Goal: Transaction & Acquisition: Subscribe to service/newsletter

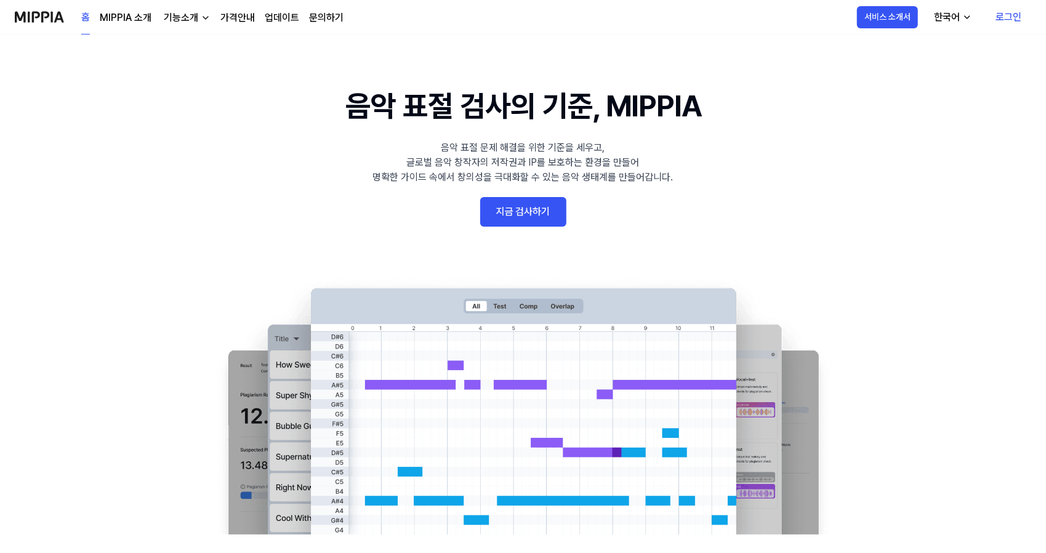
click at [1006, 14] on link "로그인" at bounding box center [1009, 17] width 46 height 34
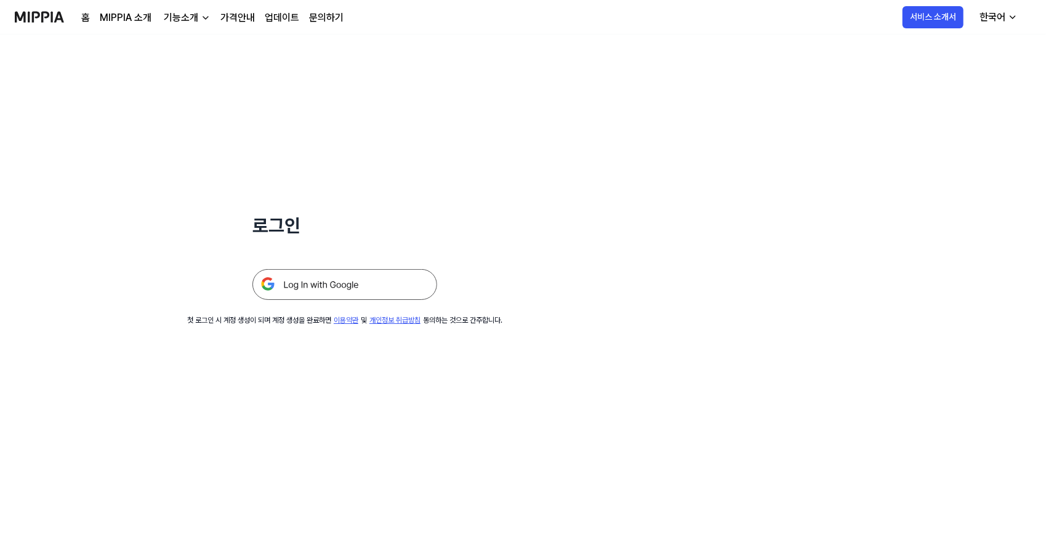
click at [300, 286] on img at bounding box center [344, 284] width 185 height 31
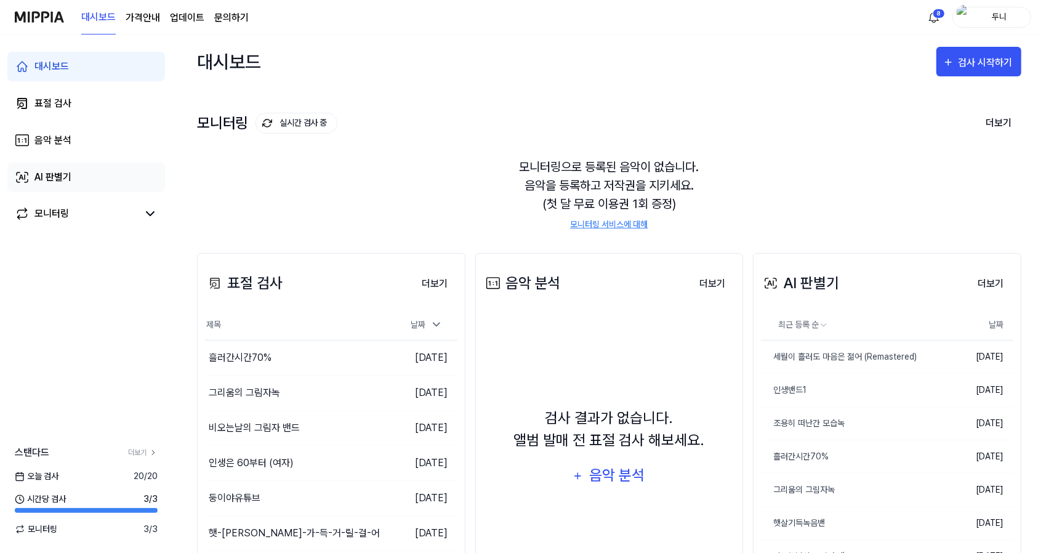
click at [54, 182] on div "AI 판별기" at bounding box center [52, 177] width 37 height 15
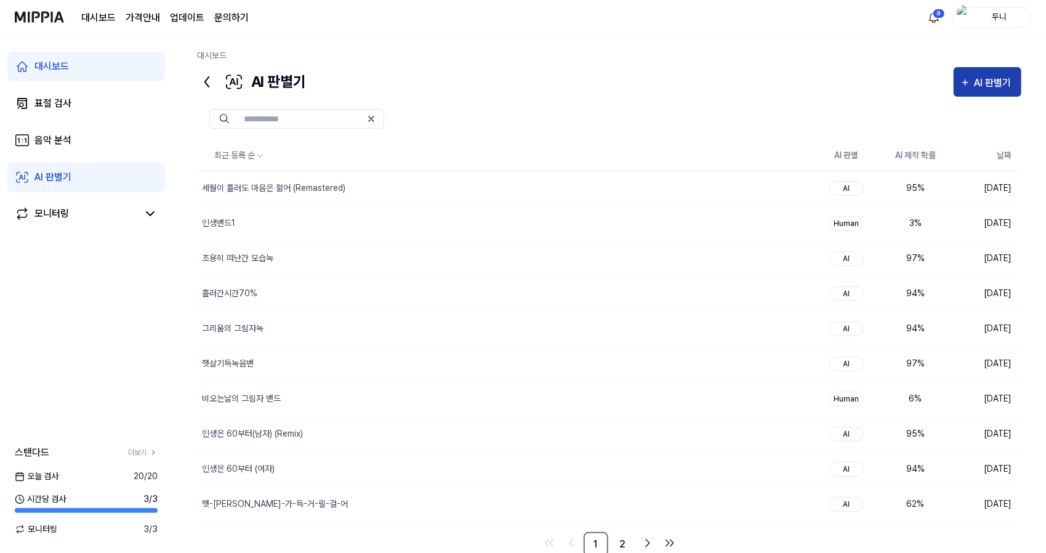
click at [992, 76] on div "AI 판별기" at bounding box center [995, 83] width 41 height 16
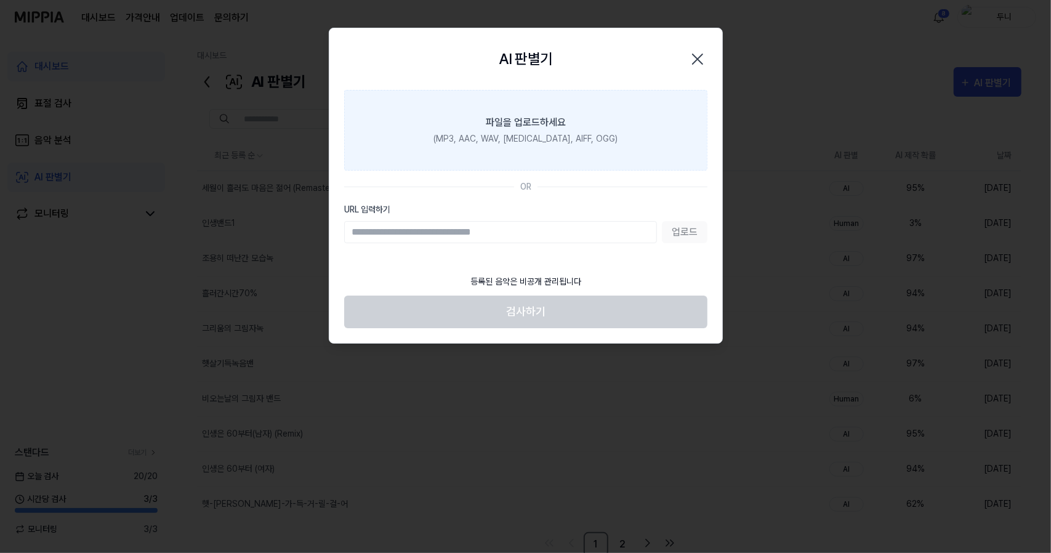
click at [518, 124] on div "파일을 업로드하세요" at bounding box center [526, 122] width 80 height 15
click at [0, 0] on input "파일을 업로드하세요 (MP3, AAC, WAV, FLAC, AIFF, OGG)" at bounding box center [0, 0] width 0 height 0
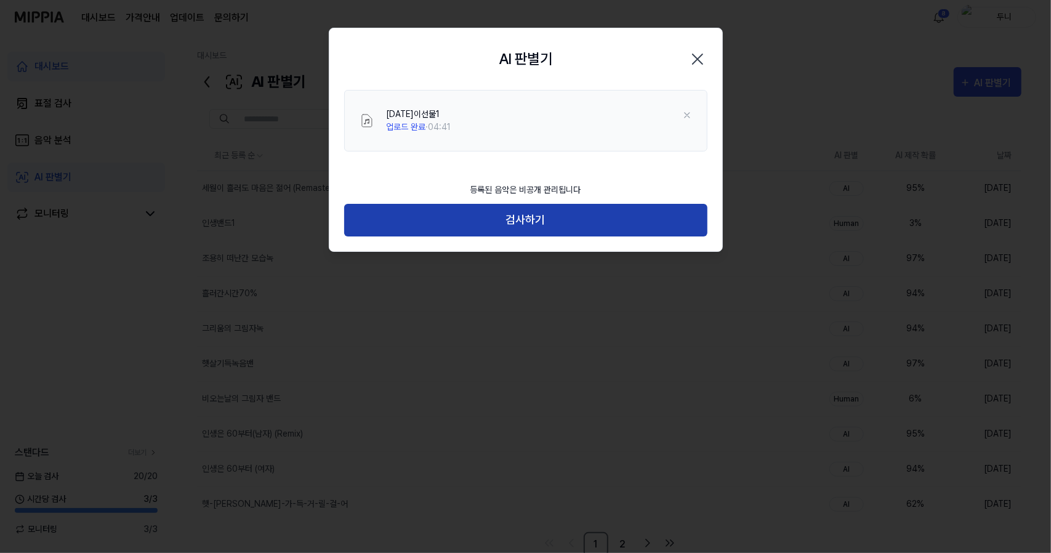
click at [553, 220] on button "검사하기" at bounding box center [525, 220] width 363 height 33
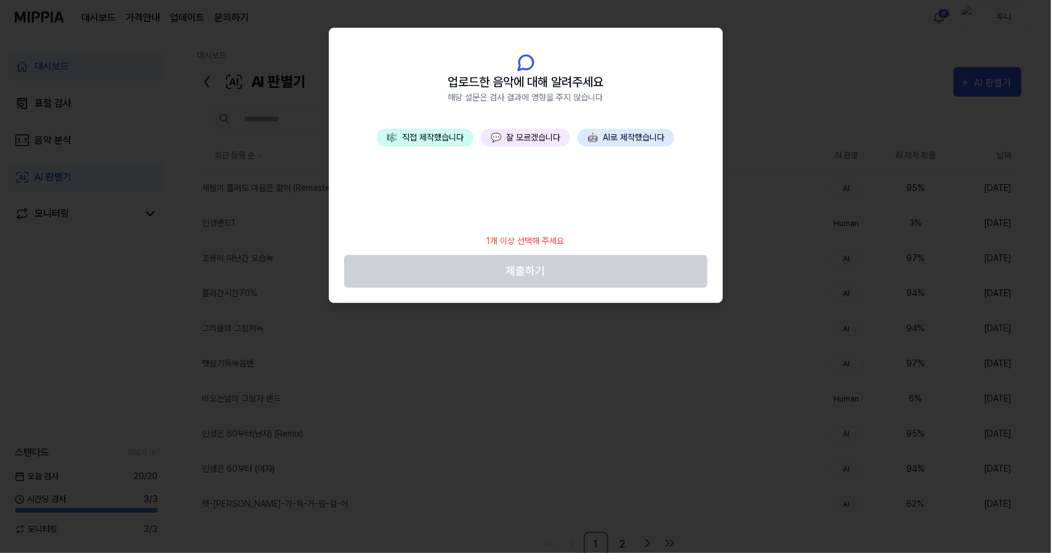
click at [524, 135] on button "💬 잘 모르겠습니다" at bounding box center [525, 138] width 89 height 18
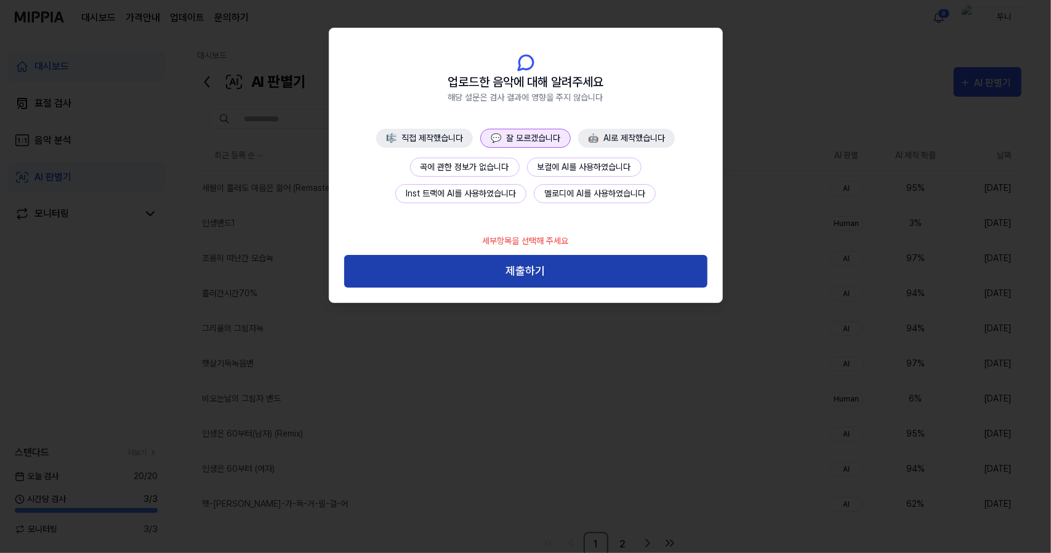
click at [570, 273] on button "제출하기" at bounding box center [525, 271] width 363 height 33
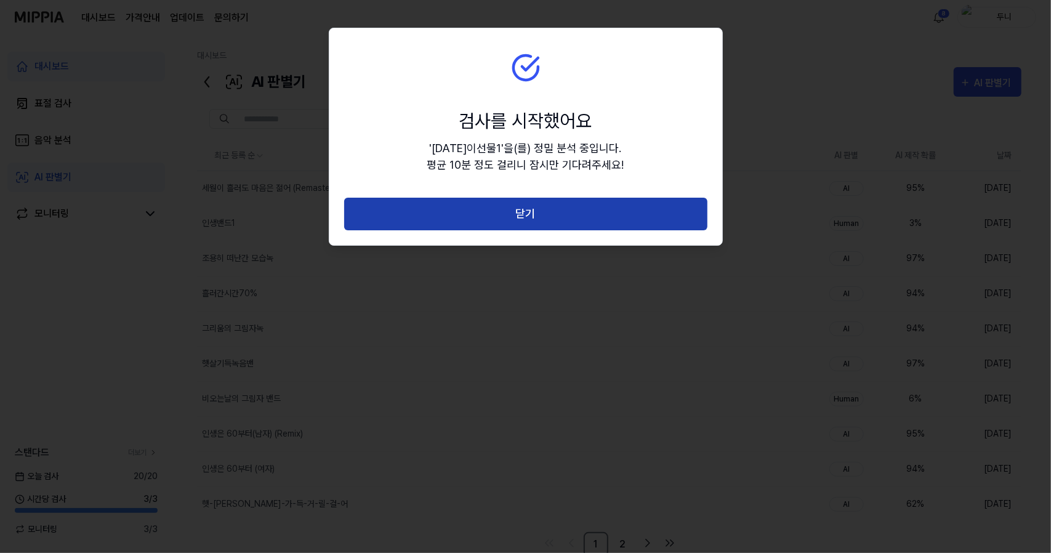
click at [585, 214] on button "닫기" at bounding box center [525, 214] width 363 height 33
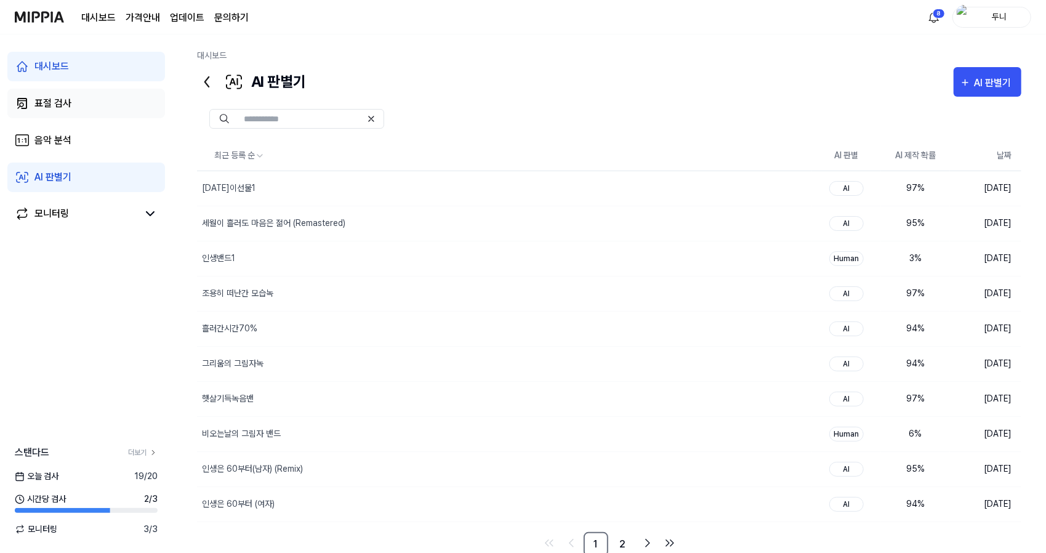
click at [50, 99] on div "표절 검사" at bounding box center [52, 103] width 37 height 15
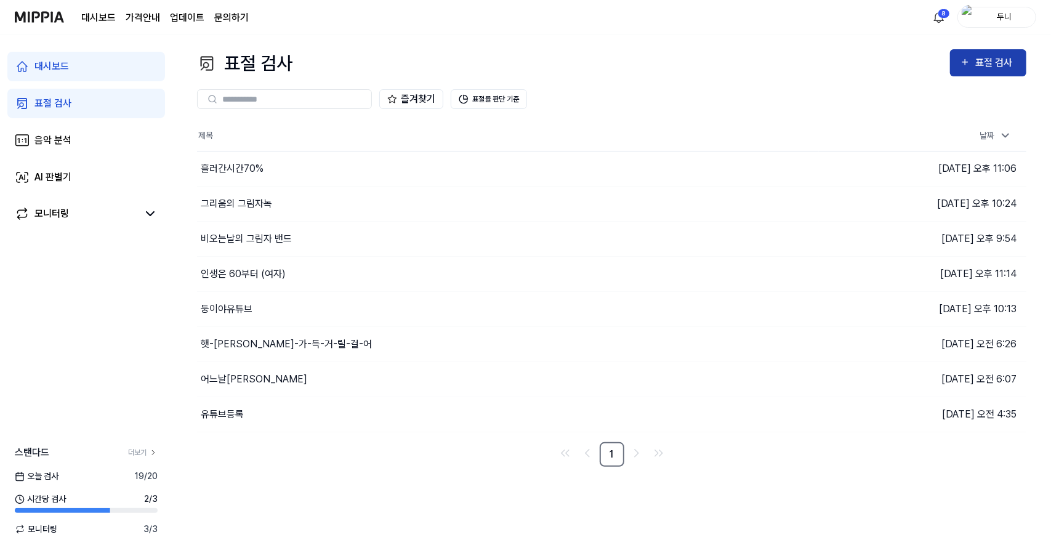
click at [1000, 67] on div "표절 검사" at bounding box center [995, 63] width 41 height 16
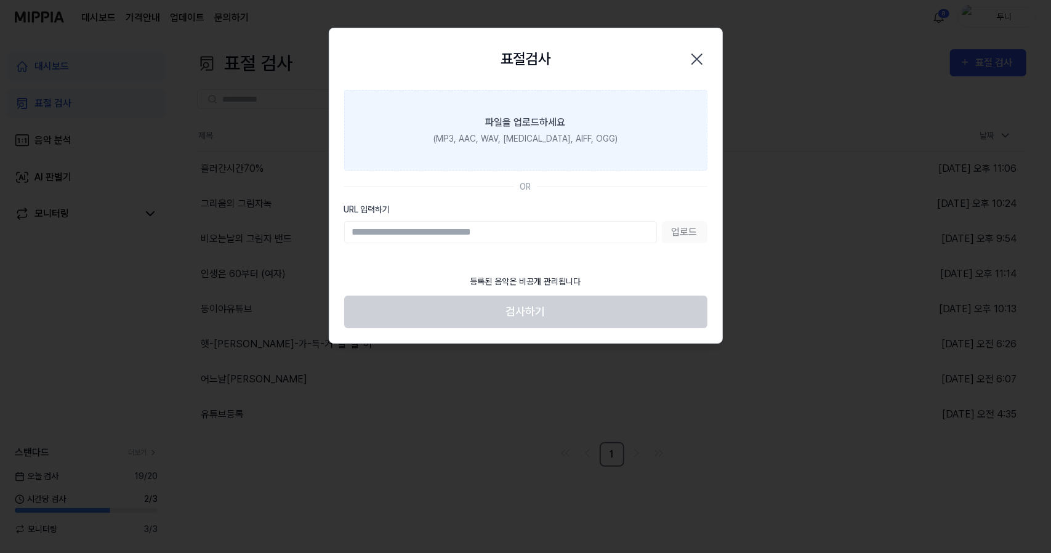
click at [516, 124] on div "파일을 업로드하세요" at bounding box center [526, 122] width 80 height 15
click at [0, 0] on input "파일을 업로드하세요 (MP3, AAC, WAV, FLAC, AIFF, OGG)" at bounding box center [0, 0] width 0 height 0
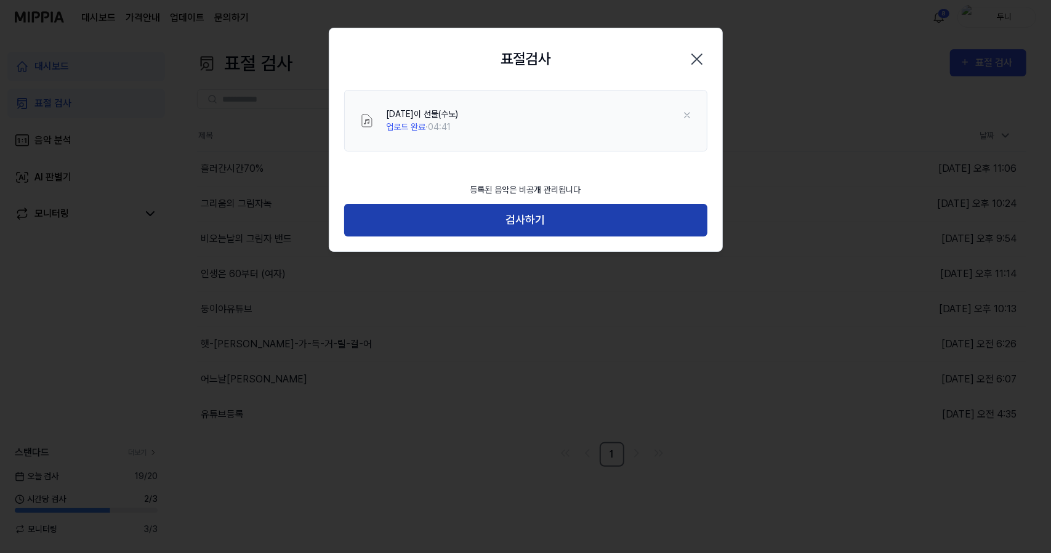
click at [547, 222] on button "검사하기" at bounding box center [525, 220] width 363 height 33
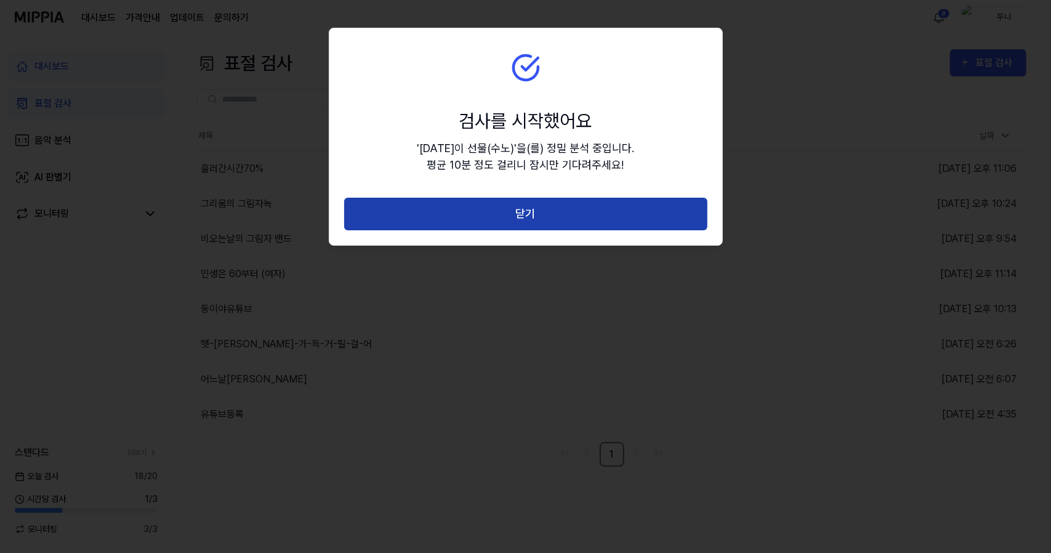
click at [558, 214] on button "닫기" at bounding box center [525, 214] width 363 height 33
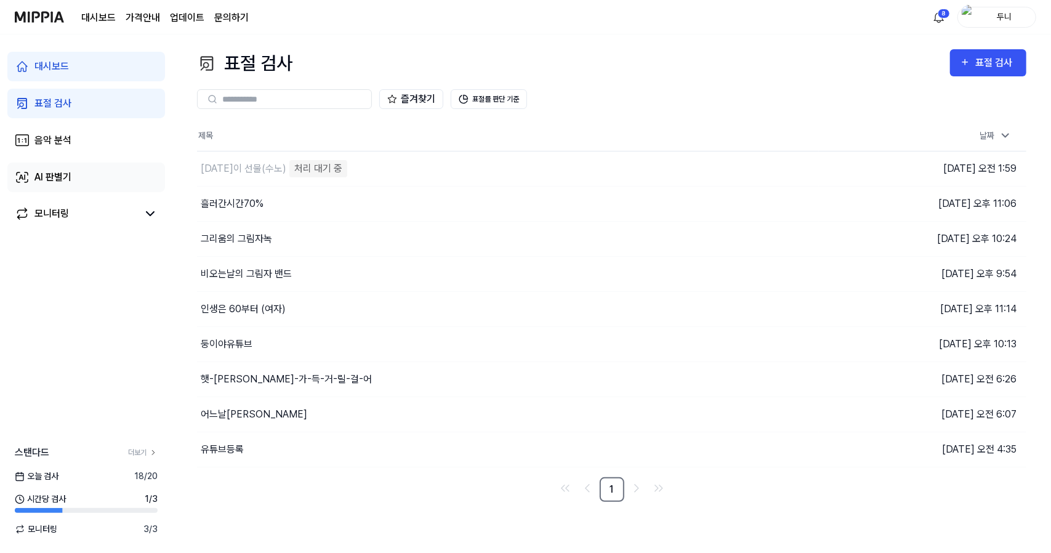
click at [49, 178] on div "AI 판별기" at bounding box center [52, 177] width 37 height 15
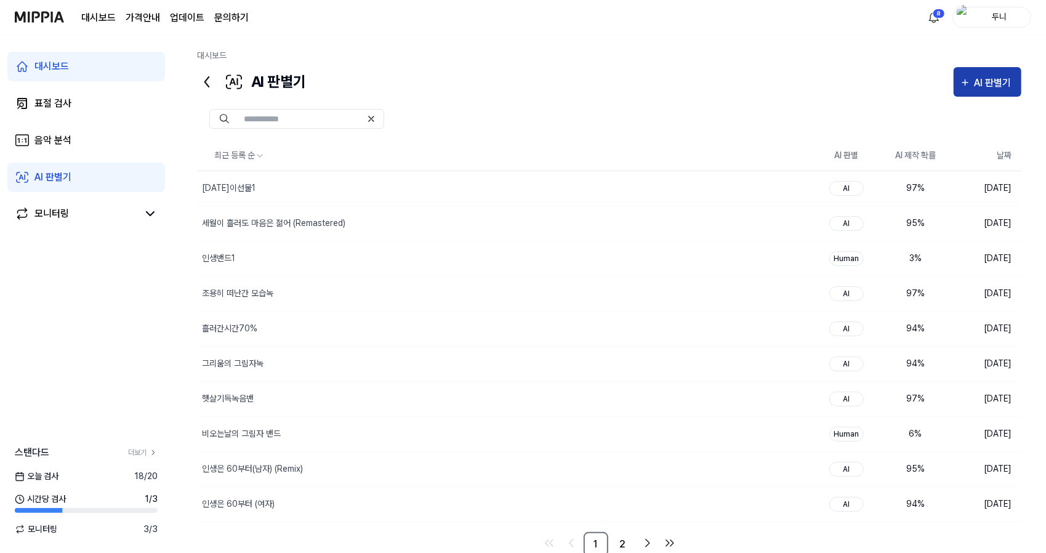
click at [978, 82] on div "AI 판별기" at bounding box center [995, 83] width 41 height 16
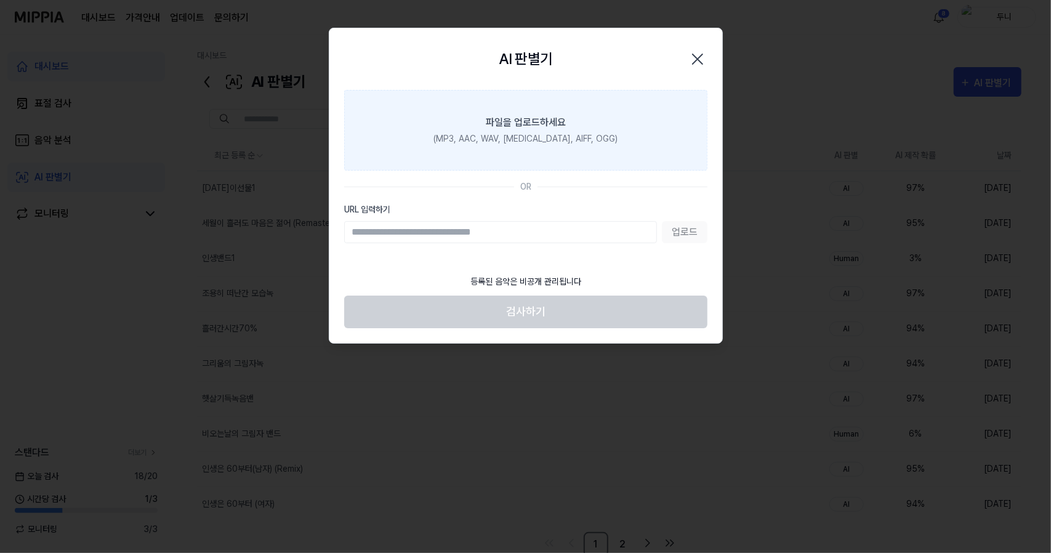
click at [483, 139] on div "(MP3, AAC, WAV, FLAC, AIFF, OGG)" at bounding box center [525, 138] width 184 height 13
click at [0, 0] on input "파일을 업로드하세요 (MP3, AAC, WAV, FLAC, AIFF, OGG)" at bounding box center [0, 0] width 0 height 0
click at [502, 126] on div "파일을 업로드하세요" at bounding box center [526, 122] width 80 height 15
click at [0, 0] on input "파일을 업로드하세요 (MP3, AAC, WAV, FLAC, AIFF, OGG)" at bounding box center [0, 0] width 0 height 0
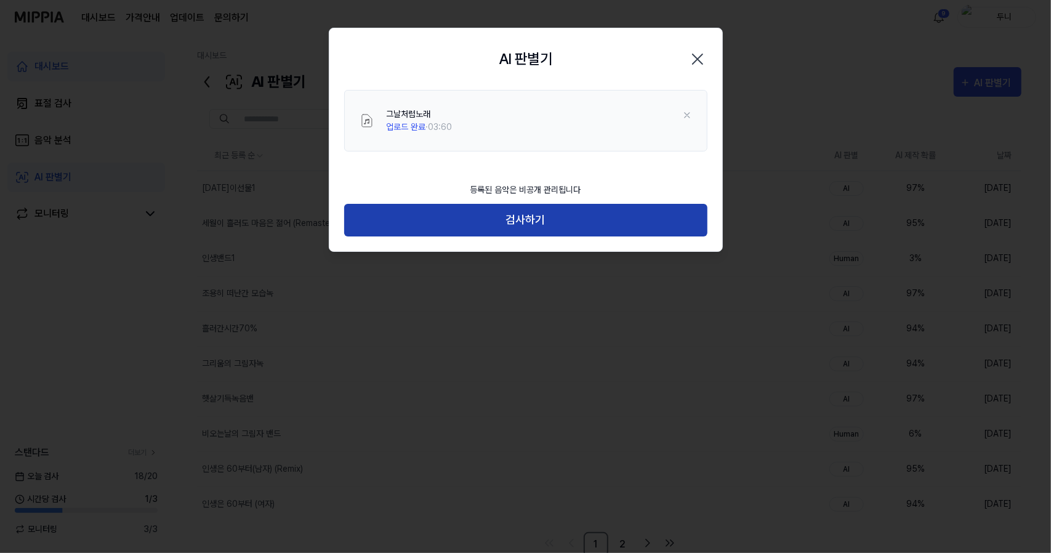
click at [519, 224] on button "검사하기" at bounding box center [525, 220] width 363 height 33
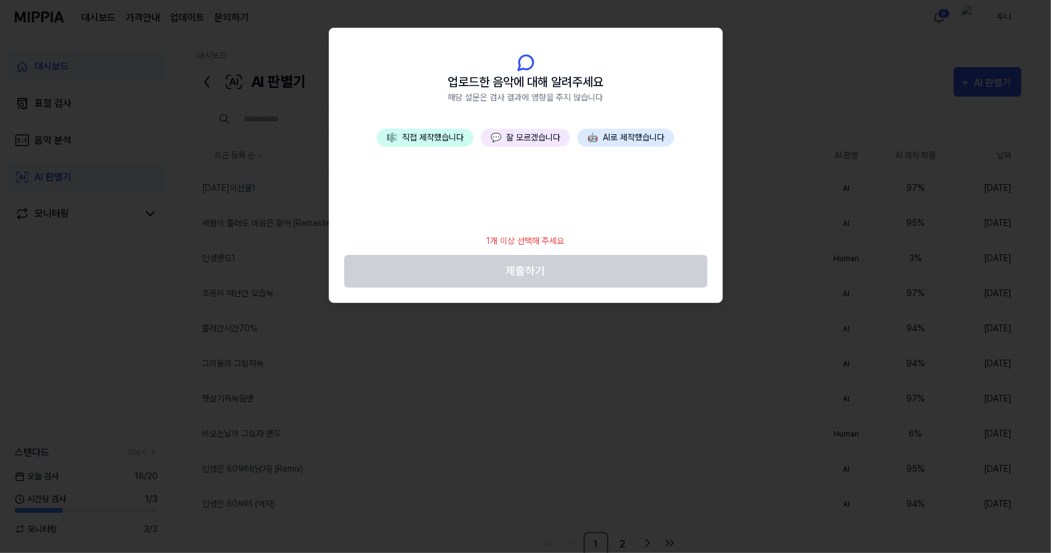
click at [539, 140] on button "💬 잘 모르겠습니다" at bounding box center [525, 138] width 89 height 18
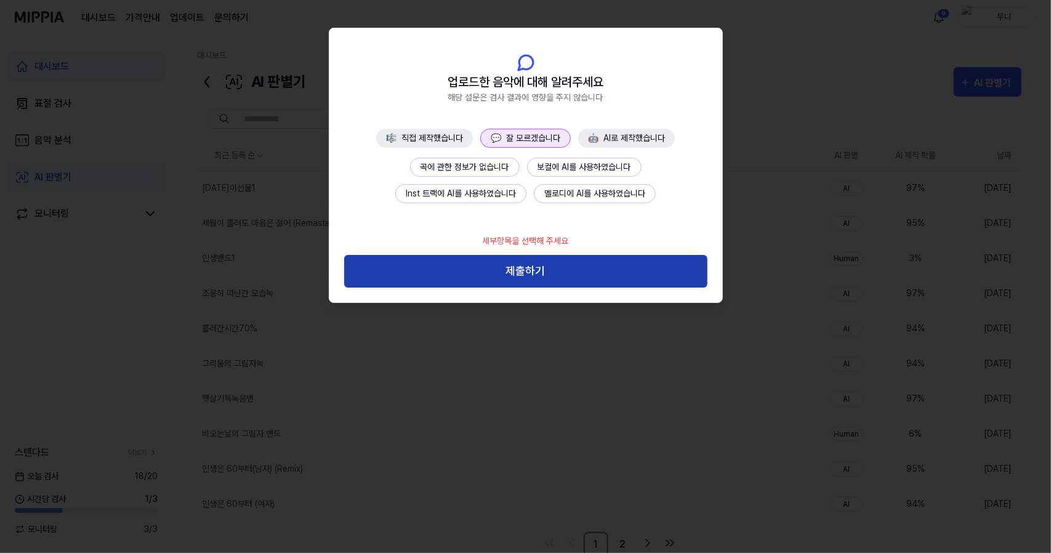
click at [572, 278] on button "제출하기" at bounding box center [525, 271] width 363 height 33
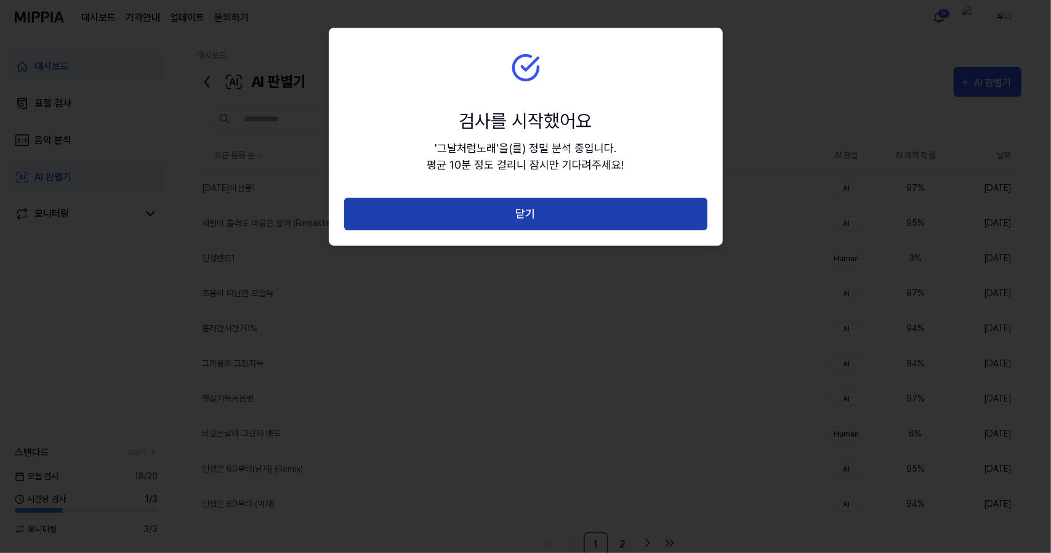
click at [554, 215] on button "닫기" at bounding box center [525, 214] width 363 height 33
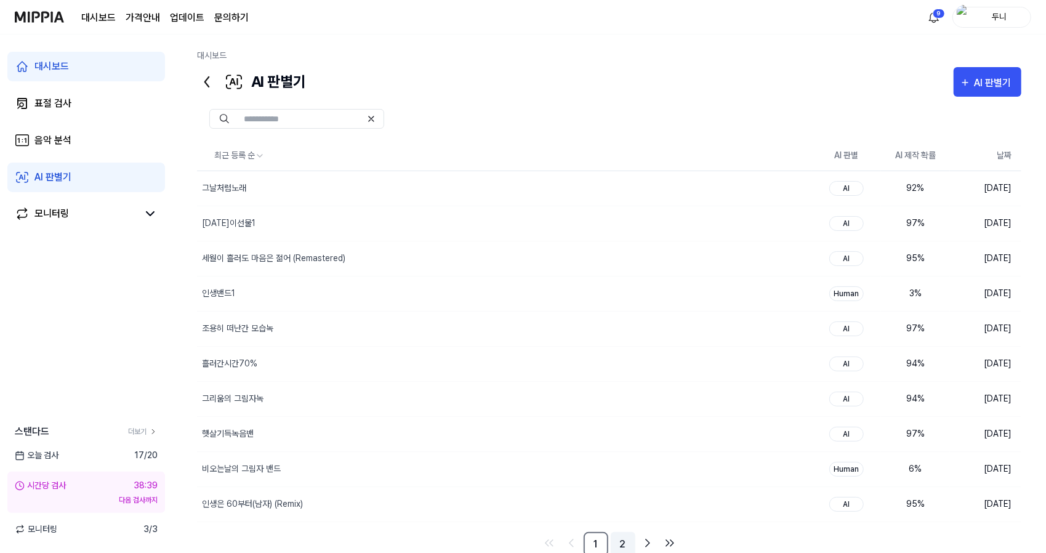
click at [627, 539] on link "2" at bounding box center [623, 544] width 25 height 25
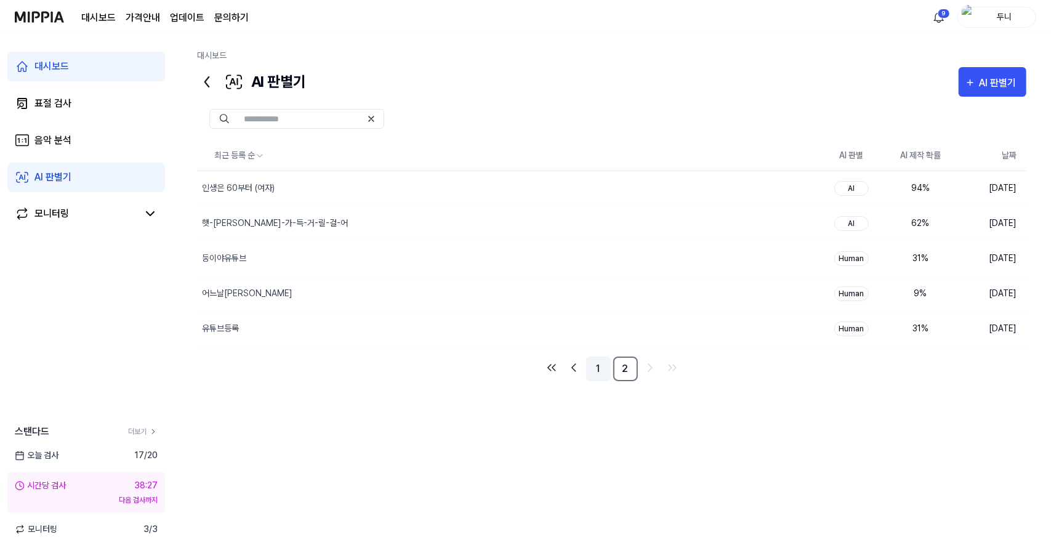
click at [597, 365] on link "1" at bounding box center [598, 369] width 25 height 25
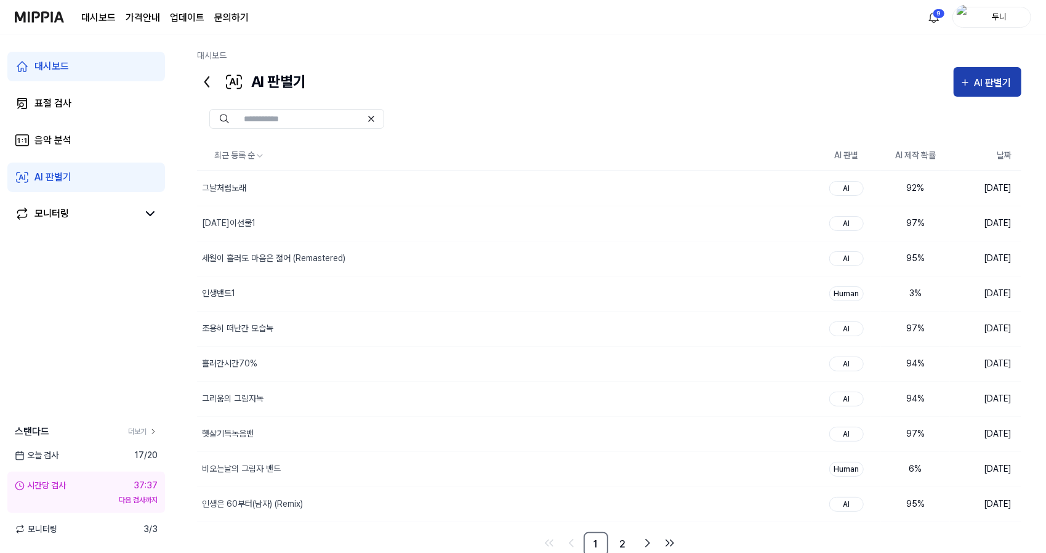
click at [997, 84] on div "AI 판별기" at bounding box center [995, 83] width 41 height 16
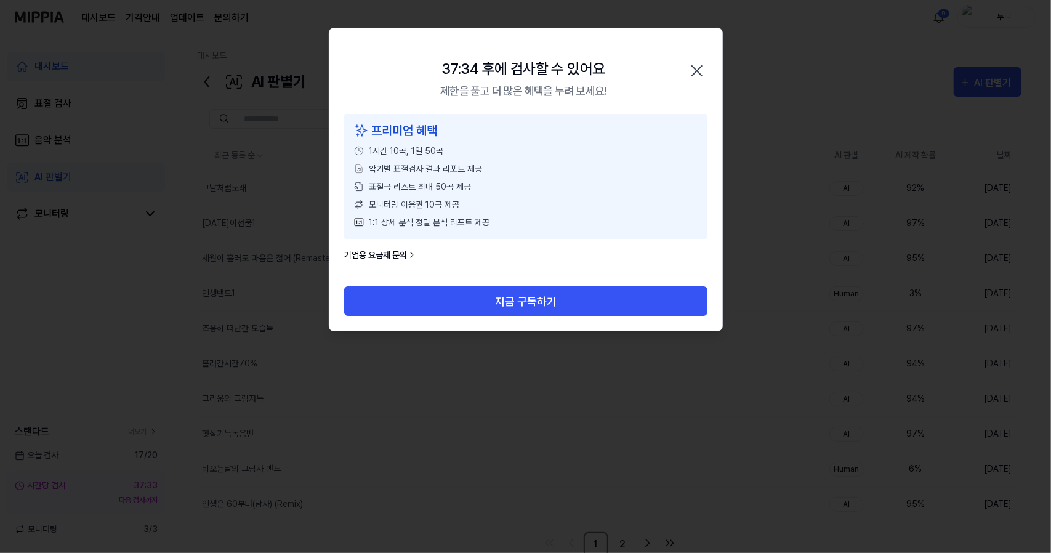
click at [697, 71] on icon "button" at bounding box center [697, 71] width 10 height 10
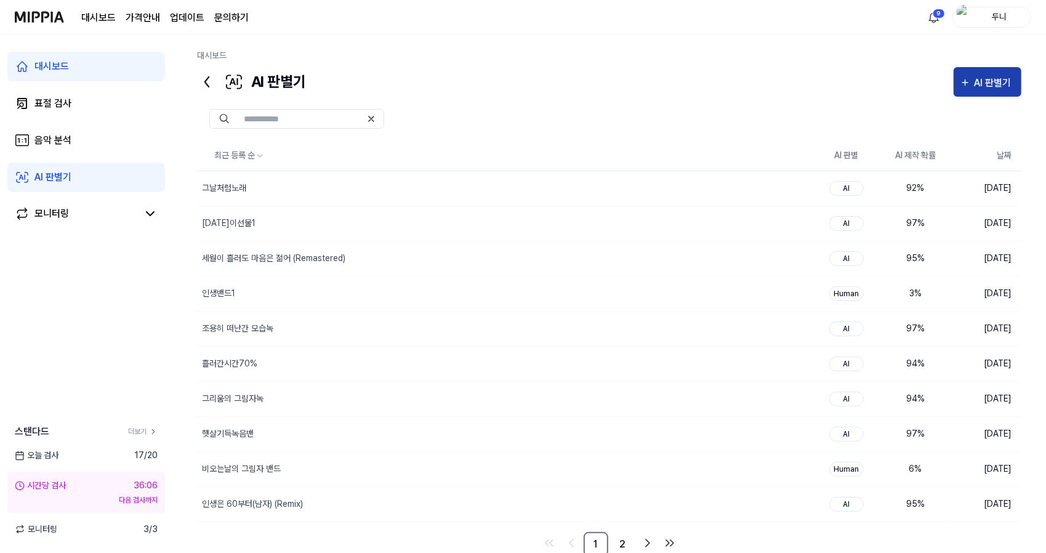
click at [997, 80] on div "AI 판별기" at bounding box center [995, 83] width 41 height 16
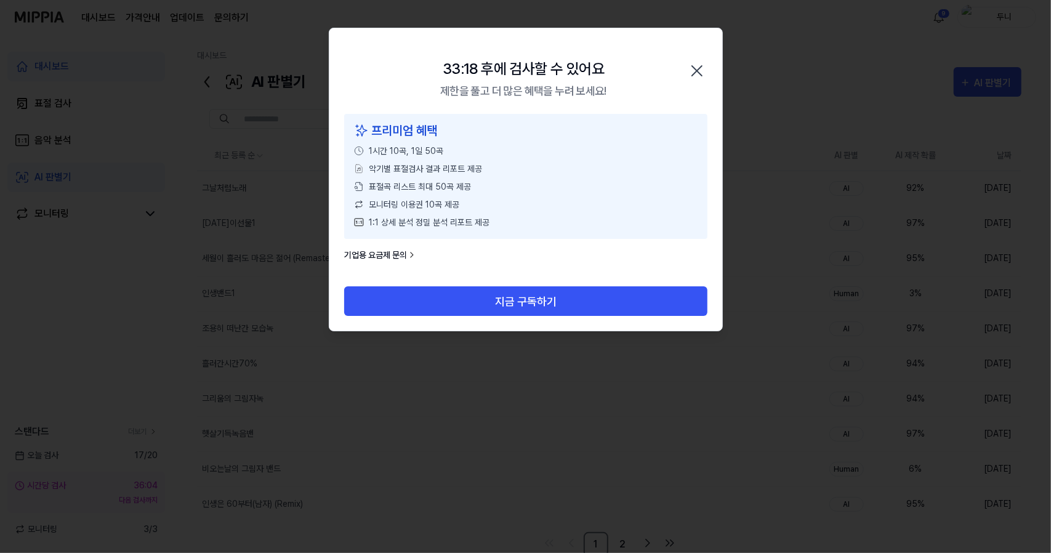
click at [695, 67] on icon "button" at bounding box center [697, 71] width 20 height 20
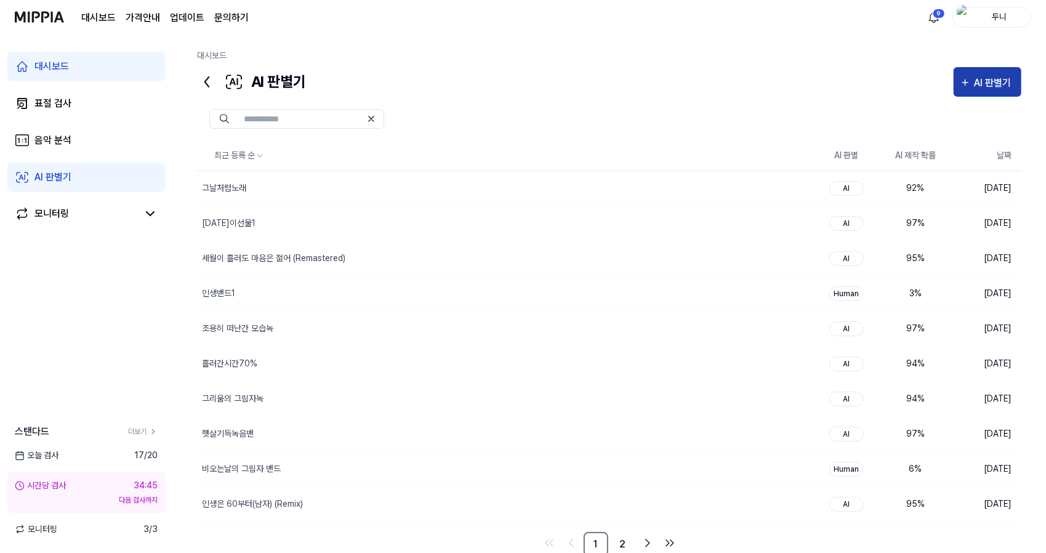
click at [996, 83] on div "AI 판별기" at bounding box center [995, 83] width 41 height 16
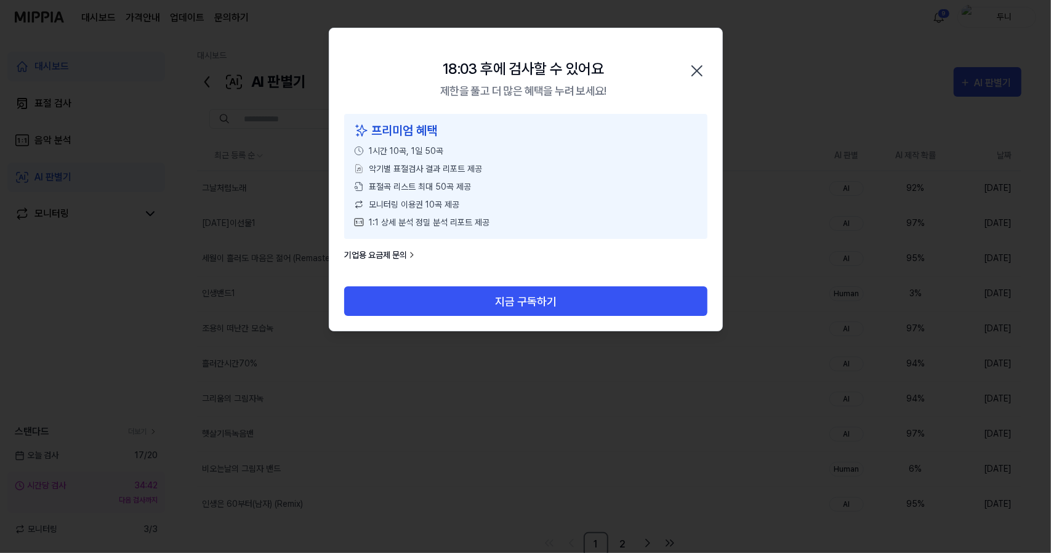
click at [703, 72] on icon "button" at bounding box center [697, 71] width 20 height 20
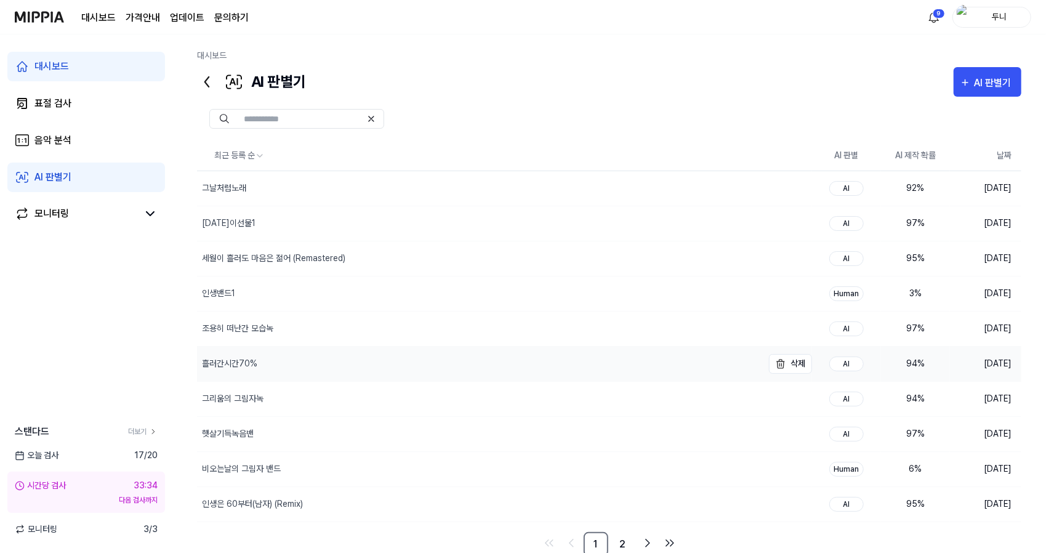
scroll to position [26, 0]
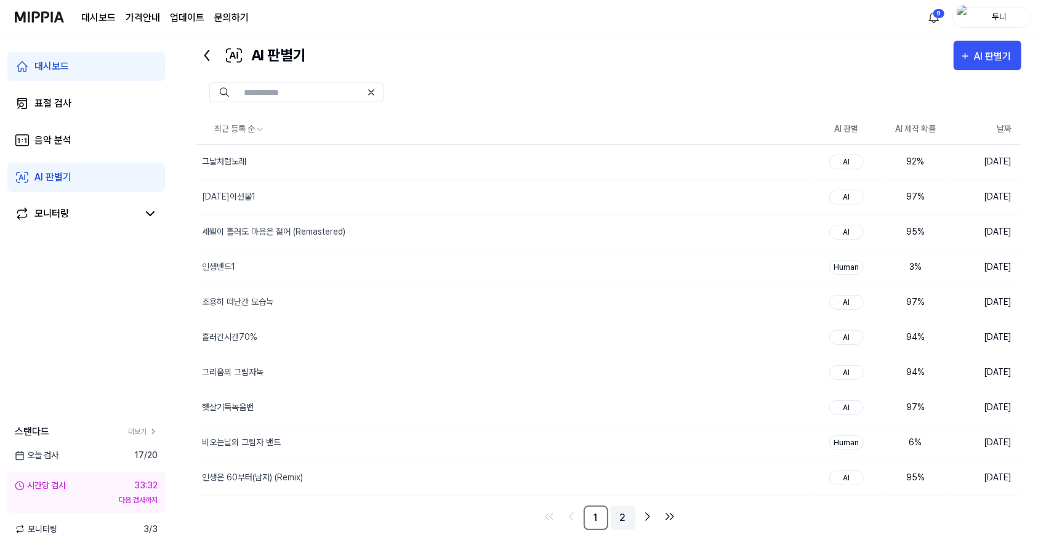
click at [624, 509] on link "2" at bounding box center [623, 518] width 25 height 25
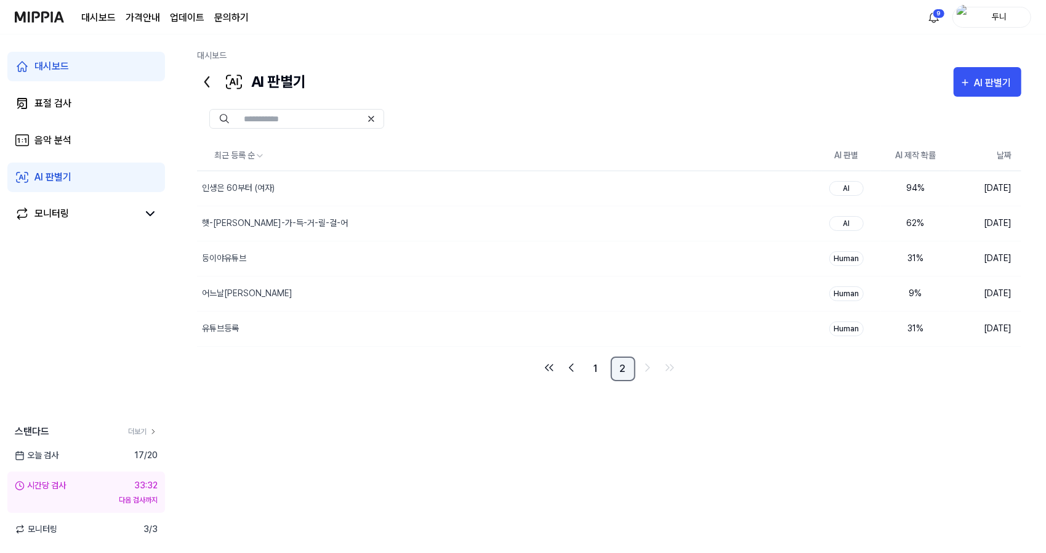
scroll to position [0, 0]
click at [596, 368] on link "1" at bounding box center [598, 369] width 25 height 25
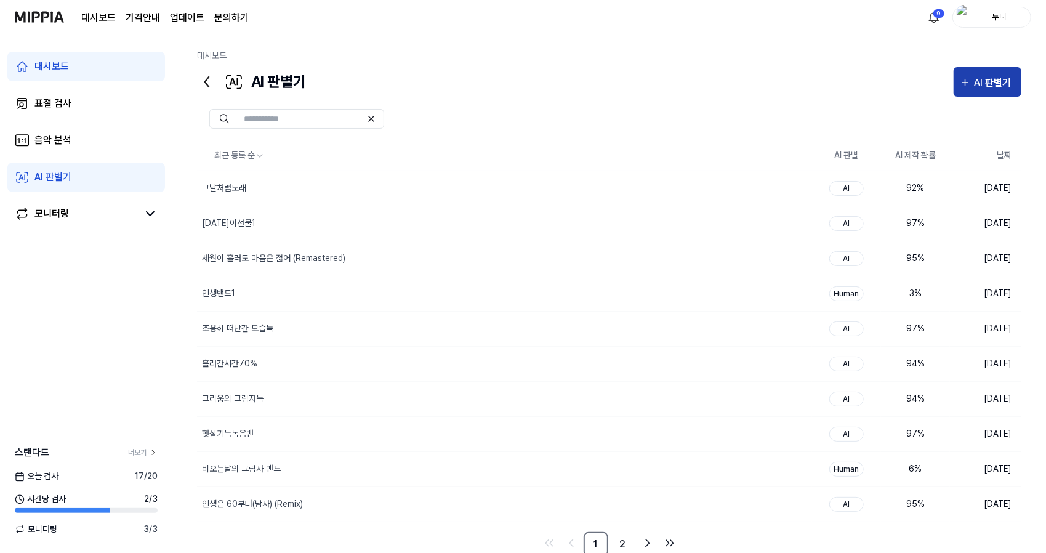
click at [985, 75] on div "AI 판별기" at bounding box center [995, 83] width 41 height 16
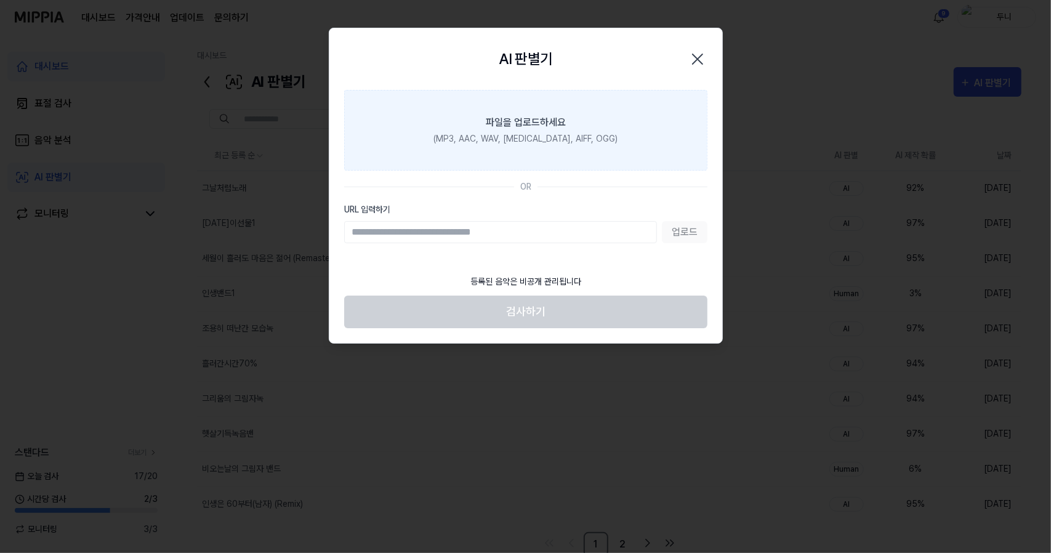
click at [562, 123] on div "파일을 업로드하세요" at bounding box center [526, 122] width 80 height 15
click at [0, 0] on input "파일을 업로드하세요 (MP3, AAC, WAV, FLAC, AIFF, OGG)" at bounding box center [0, 0] width 0 height 0
click at [518, 120] on div "파일을 업로드하세요" at bounding box center [526, 122] width 80 height 15
click at [0, 0] on input "파일을 업로드하세요 (MP3, AAC, WAV, FLAC, AIFF, OGG)" at bounding box center [0, 0] width 0 height 0
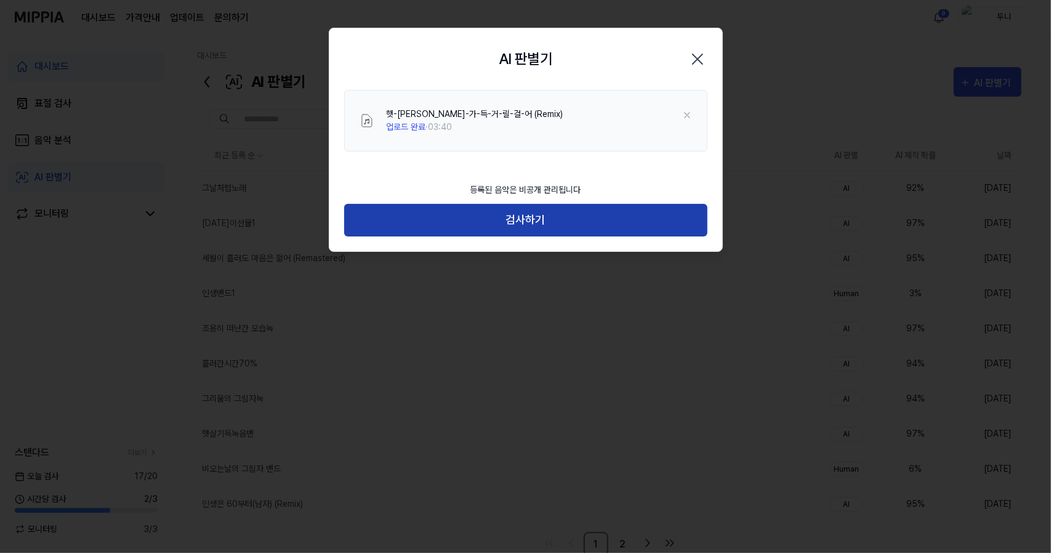
click at [544, 226] on button "검사하기" at bounding box center [525, 220] width 363 height 33
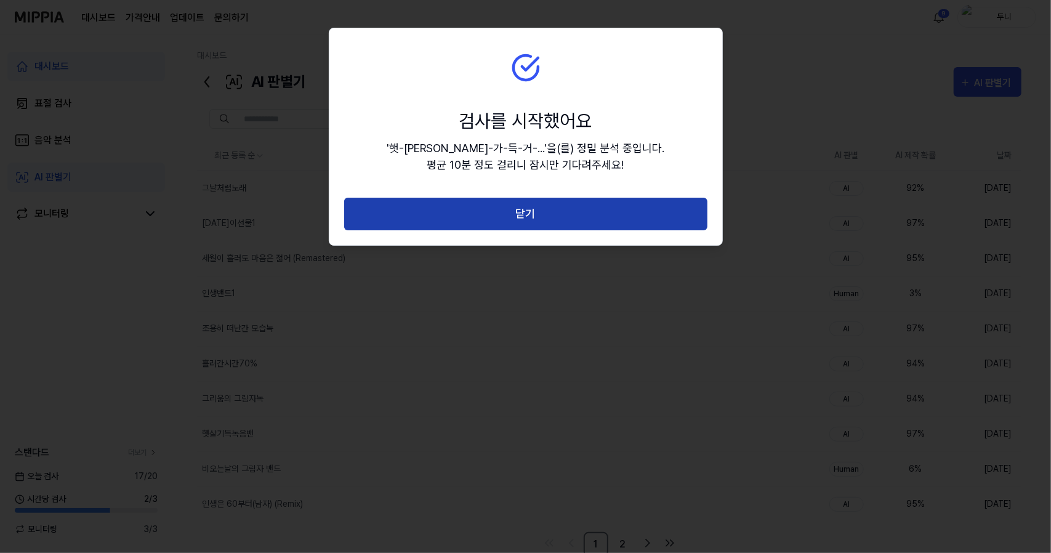
click at [530, 215] on button "닫기" at bounding box center [525, 214] width 363 height 33
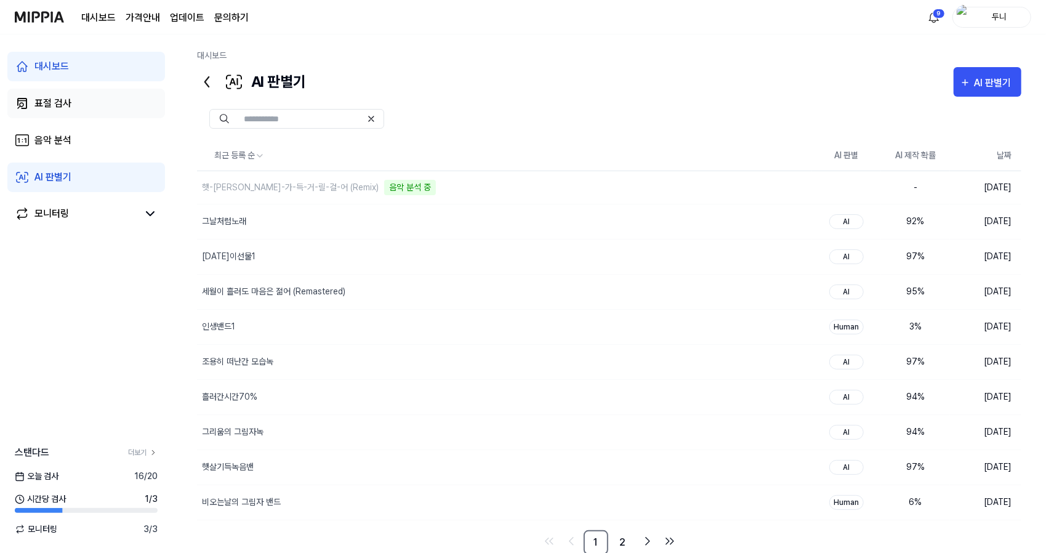
click at [53, 102] on div "표절 검사" at bounding box center [52, 103] width 37 height 15
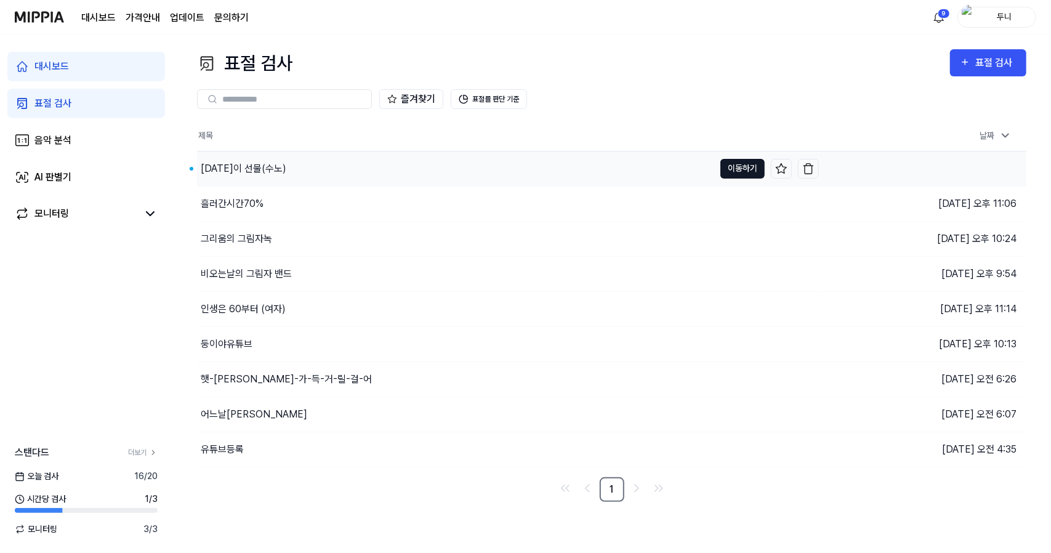
click at [741, 168] on button "이동하기" at bounding box center [742, 169] width 44 height 20
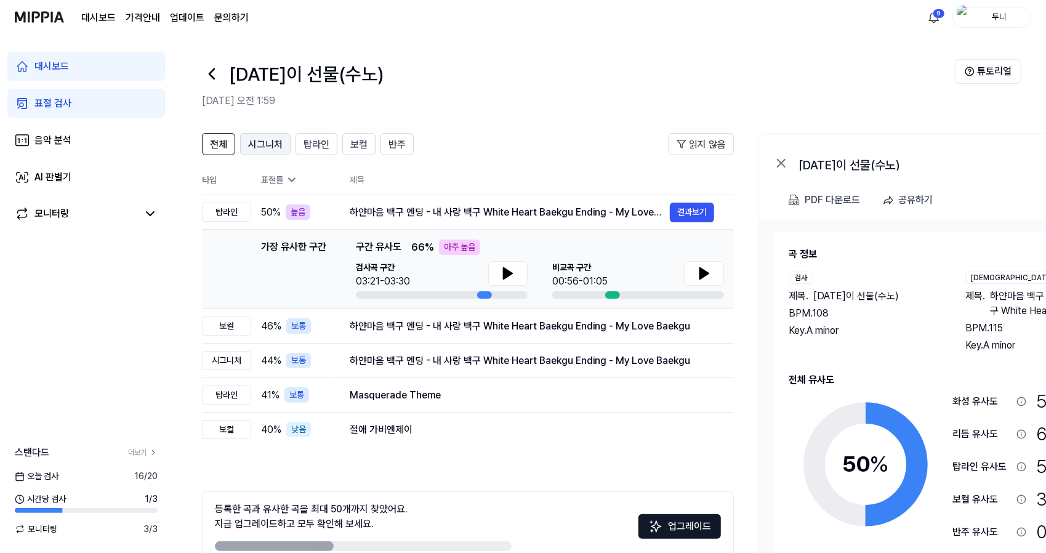
click at [267, 147] on span "시그니처" at bounding box center [265, 144] width 34 height 15
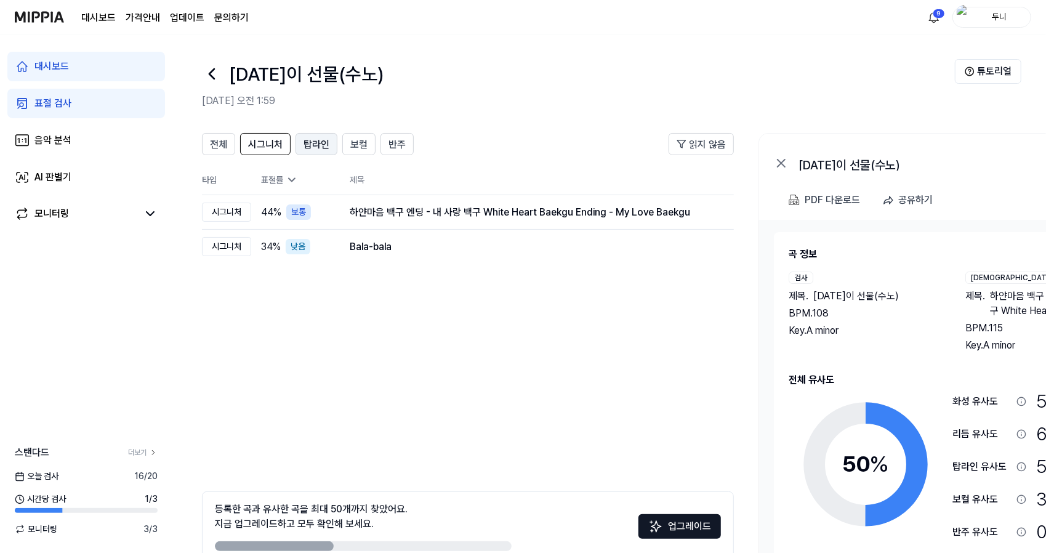
click at [312, 140] on span "탑라인" at bounding box center [317, 144] width 26 height 15
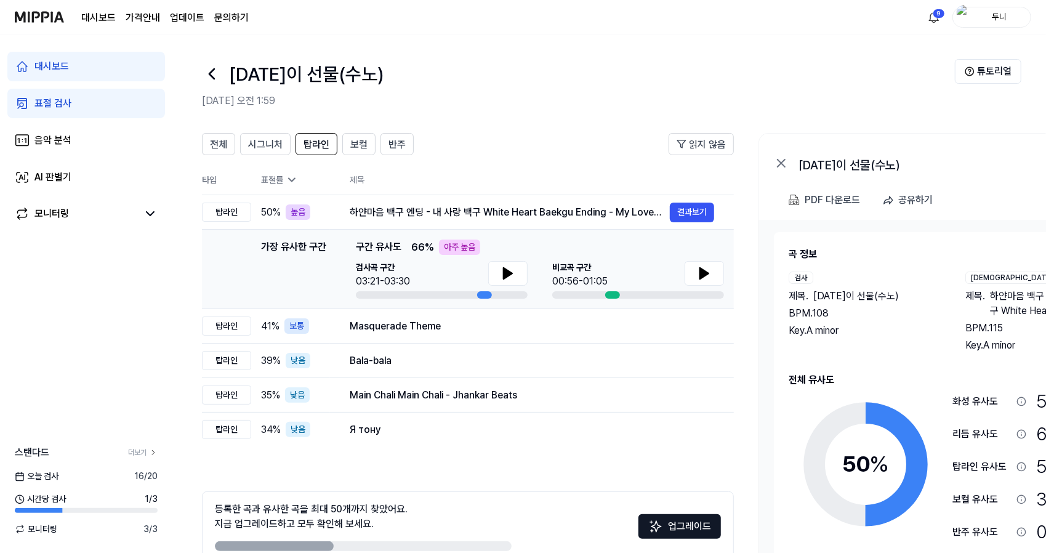
click at [457, 246] on div "아주 높음" at bounding box center [459, 247] width 41 height 15
click at [516, 275] on button at bounding box center [507, 273] width 39 height 25
click at [506, 273] on icon at bounding box center [508, 273] width 9 height 11
click at [504, 269] on icon at bounding box center [505, 273] width 2 height 10
click at [701, 272] on icon at bounding box center [704, 273] width 9 height 11
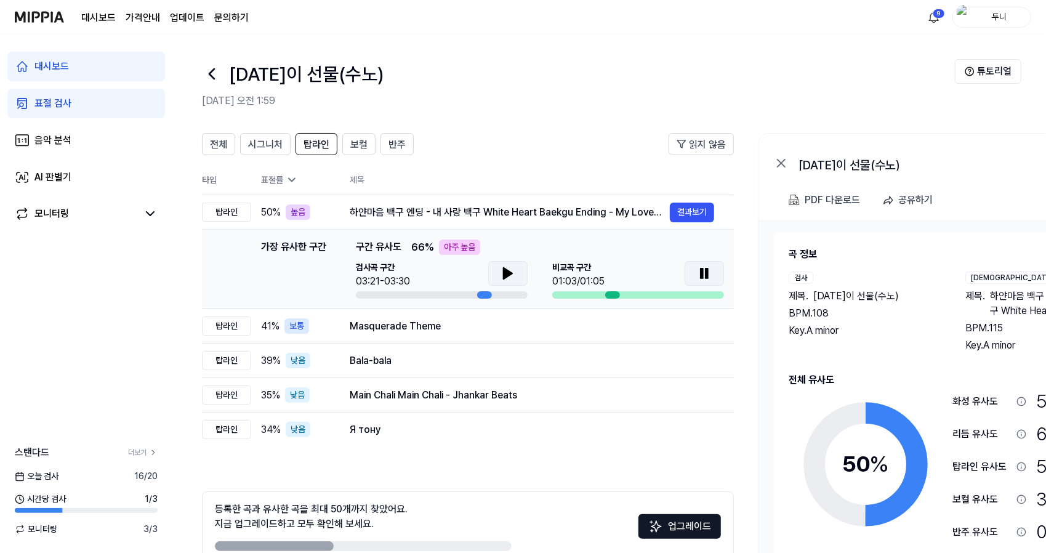
click at [701, 272] on icon at bounding box center [702, 273] width 2 height 10
click at [511, 272] on icon at bounding box center [508, 273] width 15 height 15
click at [510, 270] on icon at bounding box center [508, 273] width 15 height 15
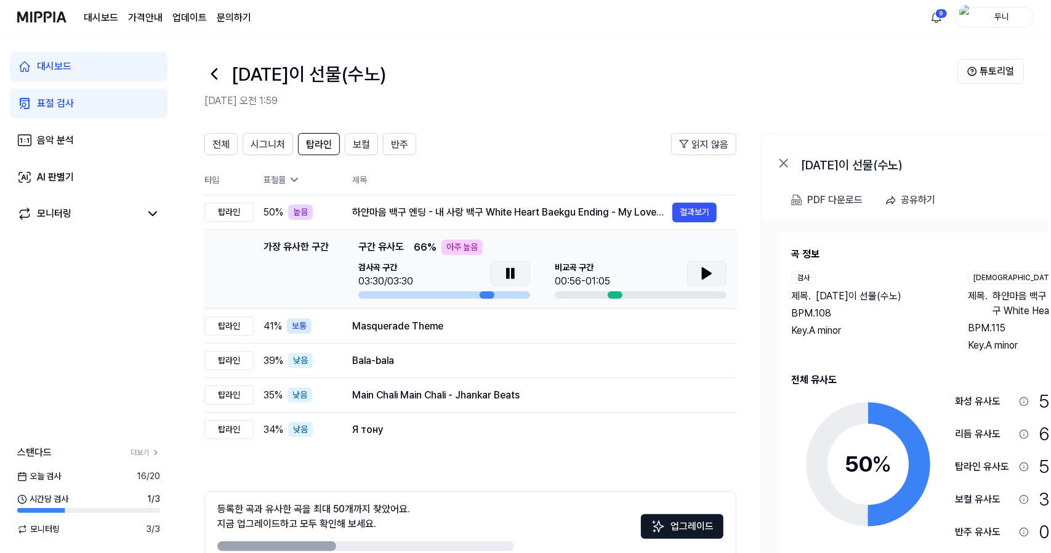
scroll to position [0, 1]
click at [709, 274] on icon at bounding box center [703, 273] width 15 height 15
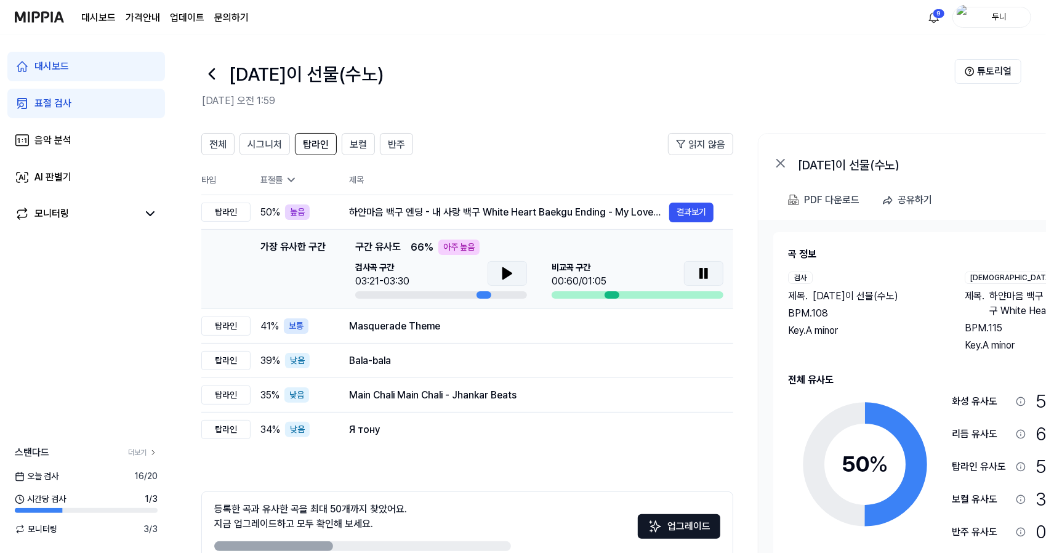
click at [709, 274] on icon at bounding box center [703, 273] width 15 height 15
click at [506, 273] on icon at bounding box center [507, 273] width 9 height 11
click at [506, 273] on icon at bounding box center [507, 273] width 15 height 15
click at [697, 272] on icon at bounding box center [703, 273] width 15 height 15
click at [507, 272] on icon at bounding box center [507, 273] width 9 height 11
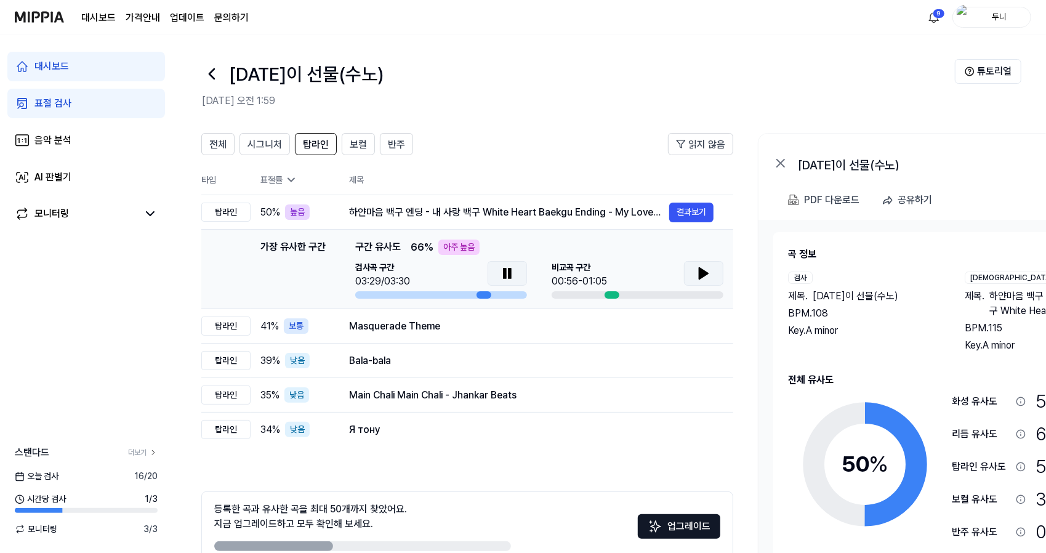
click at [509, 272] on icon at bounding box center [510, 273] width 2 height 10
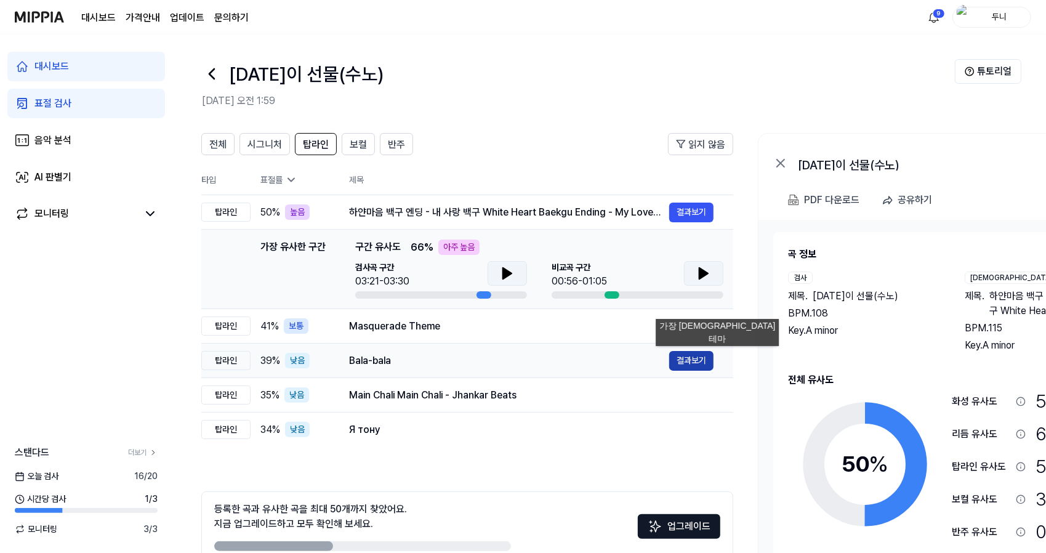
click at [692, 358] on button "결과보기" at bounding box center [691, 361] width 44 height 20
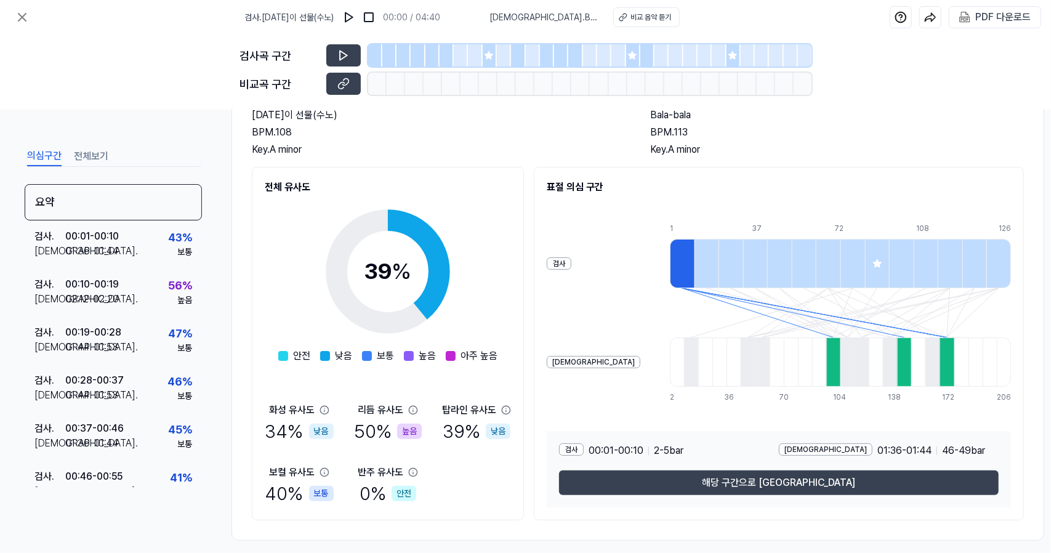
scroll to position [106, 0]
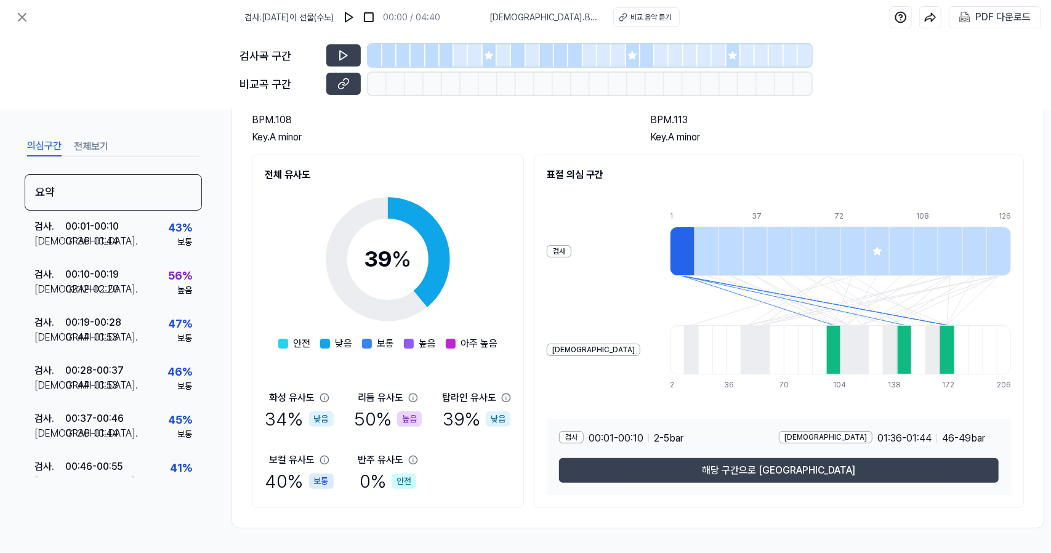
click at [411, 394] on icon at bounding box center [413, 398] width 10 height 10
click at [22, 14] on icon at bounding box center [22, 17] width 15 height 15
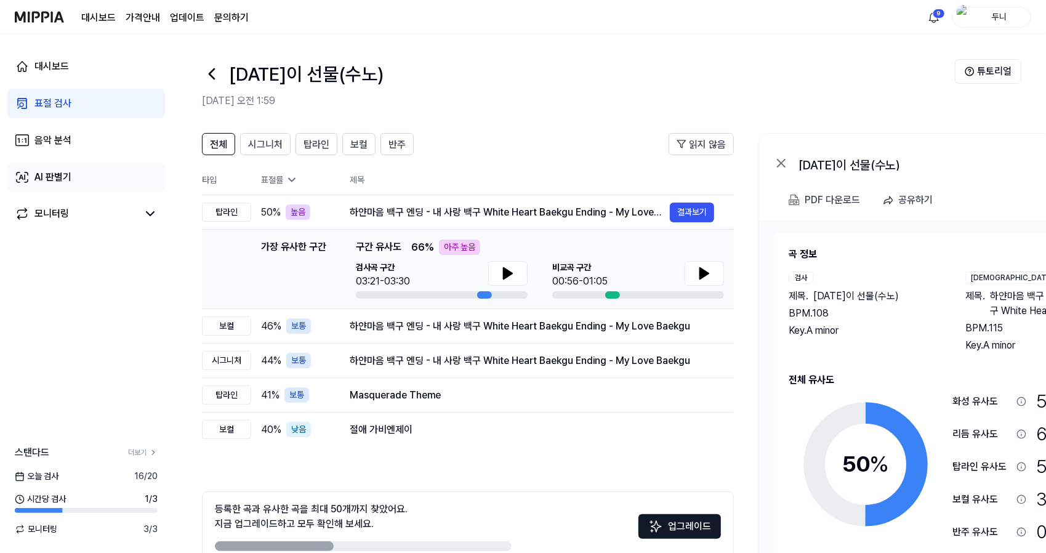
click at [55, 173] on div "AI 판별기" at bounding box center [52, 177] width 37 height 15
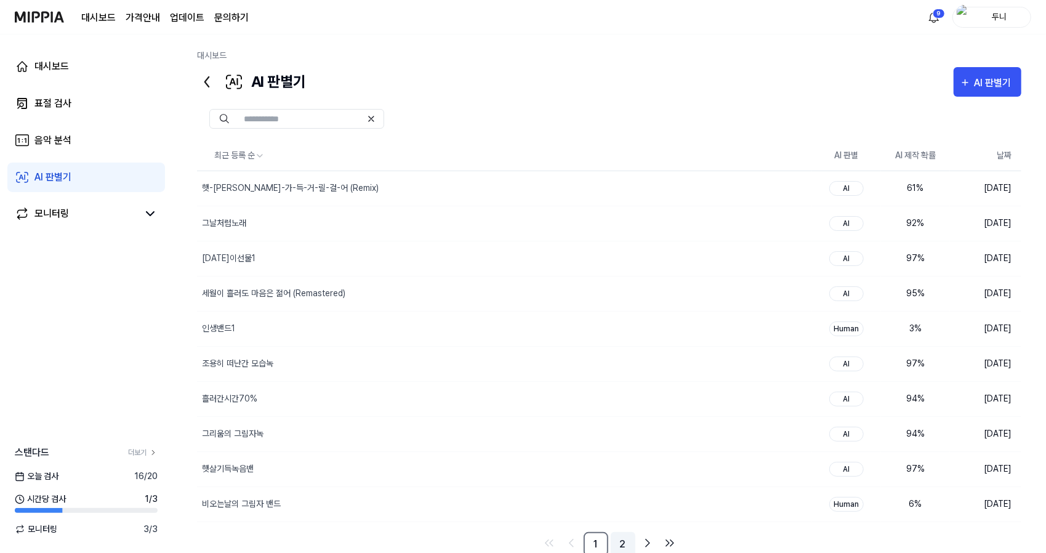
click at [626, 535] on link "2" at bounding box center [623, 544] width 25 height 25
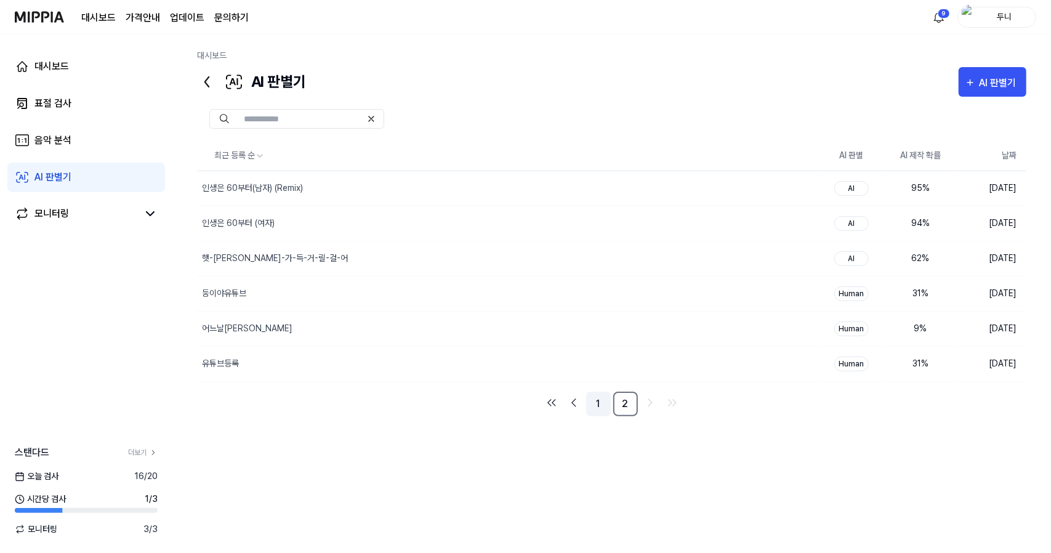
click at [601, 396] on link "1" at bounding box center [598, 404] width 25 height 25
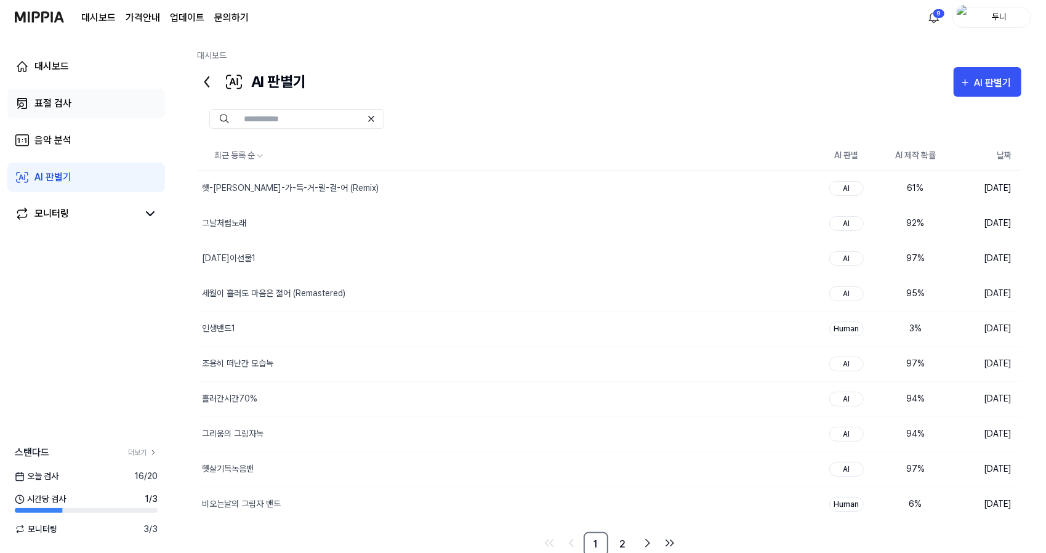
click at [46, 105] on div "표절 검사" at bounding box center [52, 103] width 37 height 15
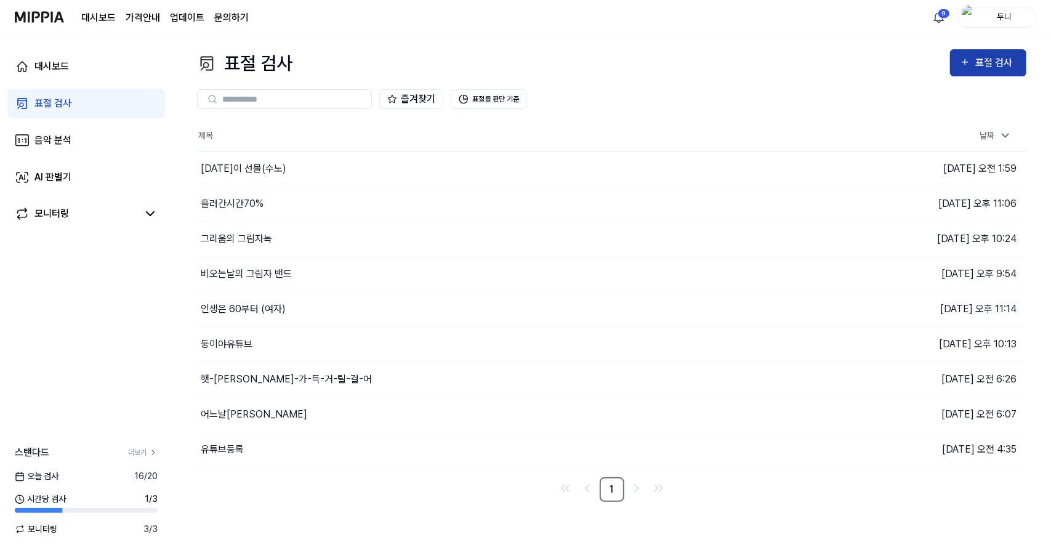
click at [1001, 63] on div "표절 검사" at bounding box center [995, 63] width 41 height 16
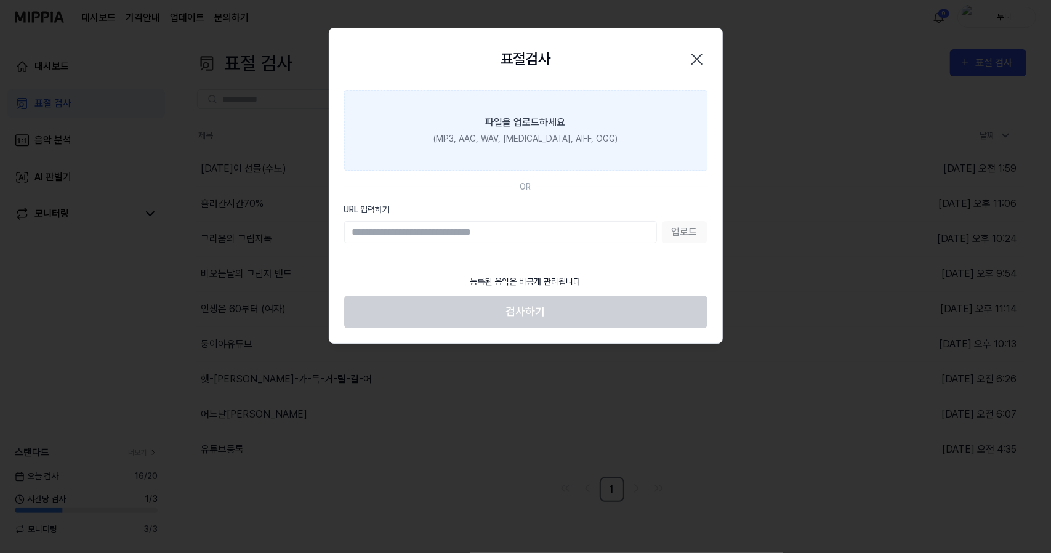
click at [523, 110] on label "파일을 업로드하세요 (MP3, AAC, WAV, FLAC, AIFF, OGG)" at bounding box center [525, 130] width 363 height 81
click at [0, 0] on input "파일을 업로드하세요 (MP3, AAC, WAV, FLAC, AIFF, OGG)" at bounding box center [0, 0] width 0 height 0
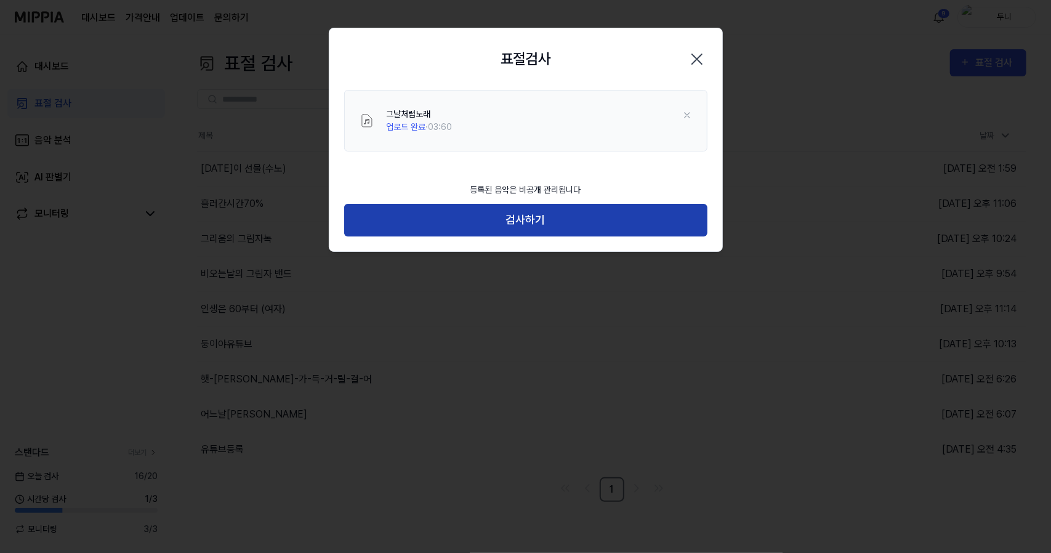
click at [557, 228] on button "검사하기" at bounding box center [525, 220] width 363 height 33
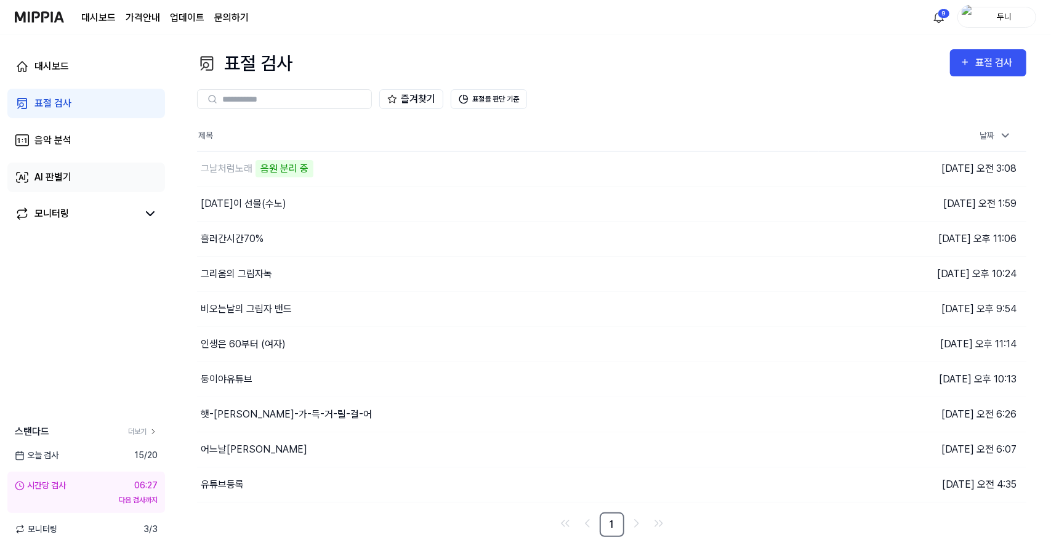
click at [57, 176] on div "AI 판별기" at bounding box center [52, 177] width 37 height 15
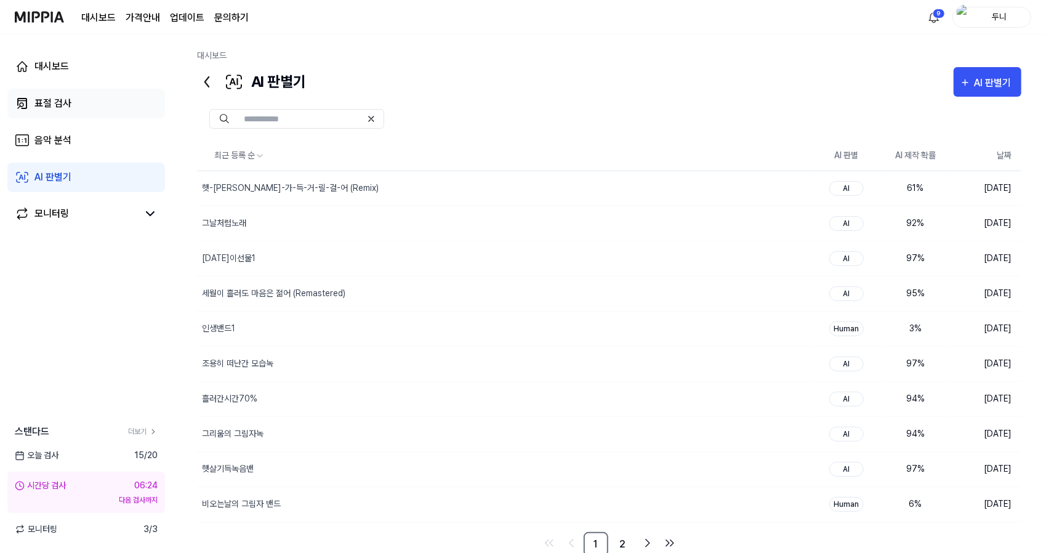
click at [52, 102] on div "표절 검사" at bounding box center [52, 103] width 37 height 15
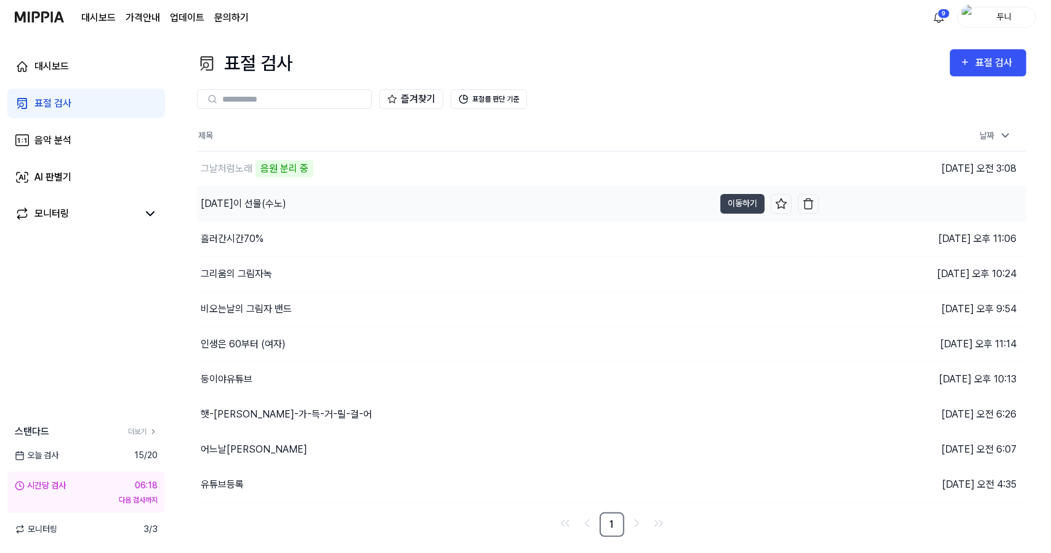
click at [232, 204] on div "[DATE]이 선물(수노)" at bounding box center [244, 203] width 86 height 15
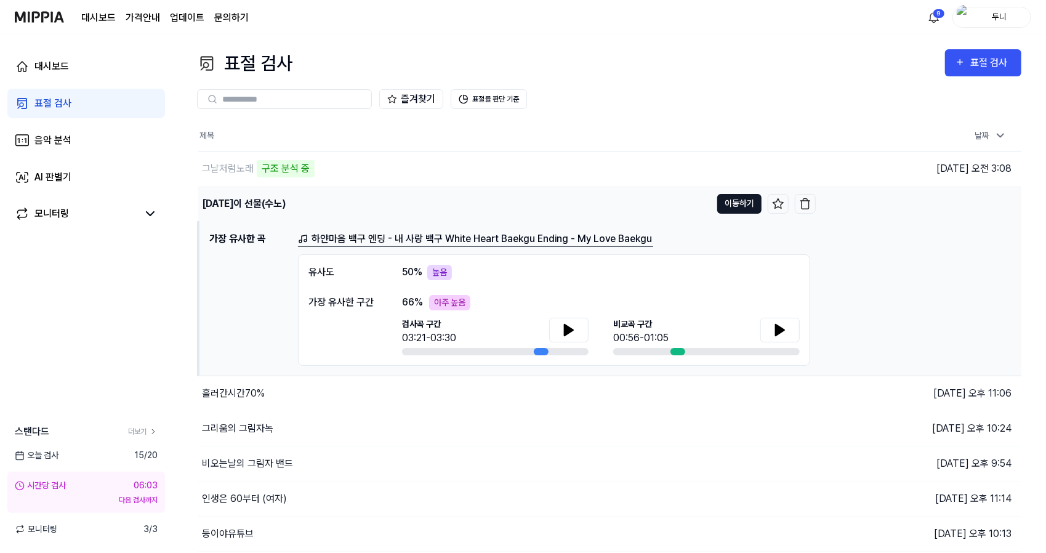
click at [746, 201] on button "이동하기" at bounding box center [739, 204] width 44 height 20
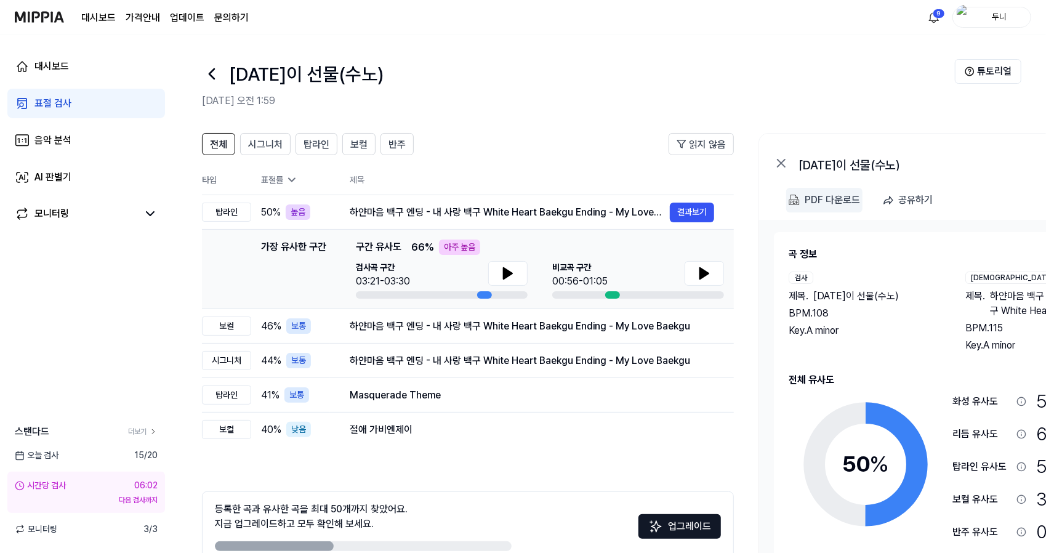
click at [829, 196] on div "PDF 다운로드" at bounding box center [832, 200] width 55 height 16
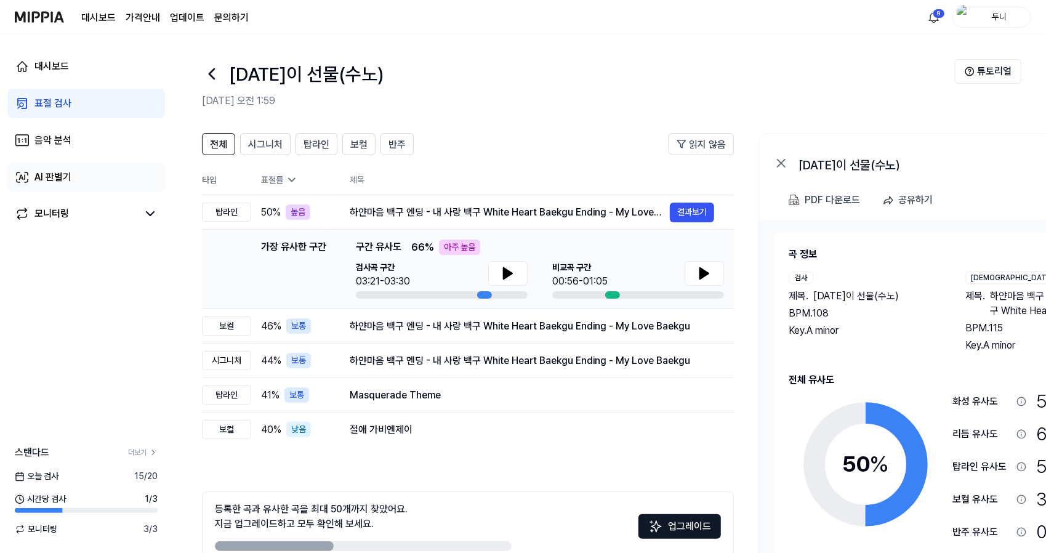
click at [50, 175] on div "AI 판별기" at bounding box center [52, 177] width 37 height 15
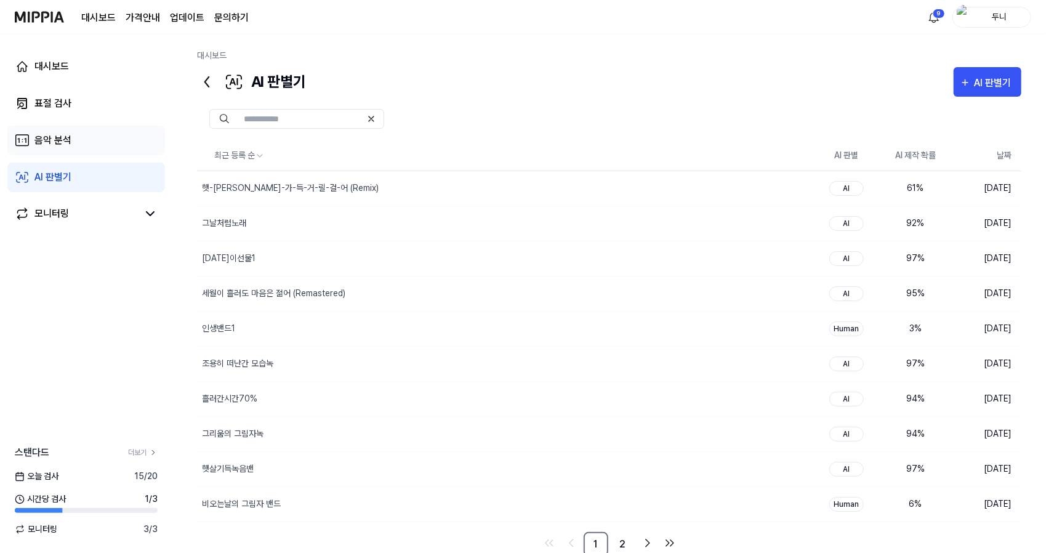
click at [47, 139] on div "음악 분석" at bounding box center [52, 140] width 37 height 15
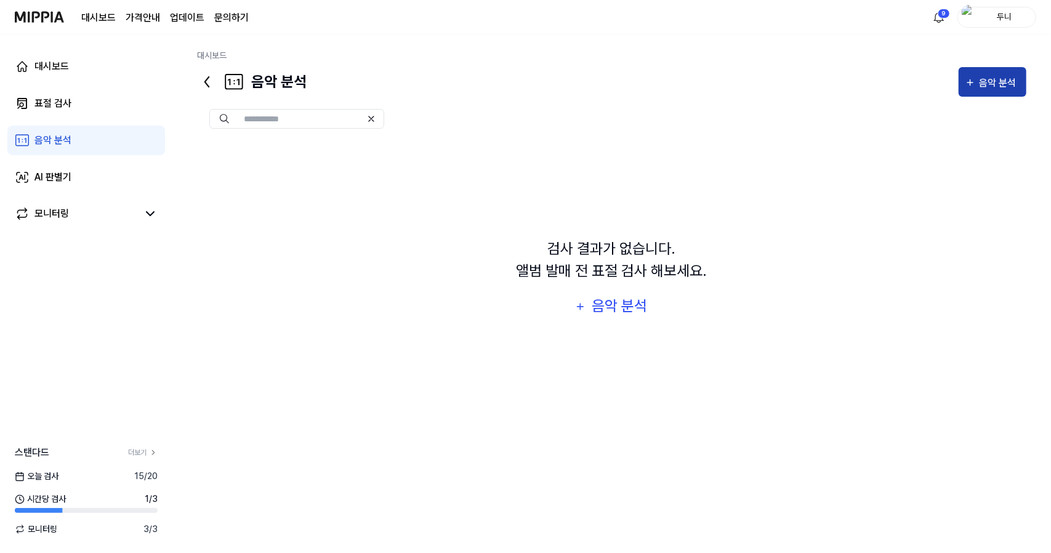
click at [991, 82] on div "음악 분석" at bounding box center [1000, 83] width 41 height 16
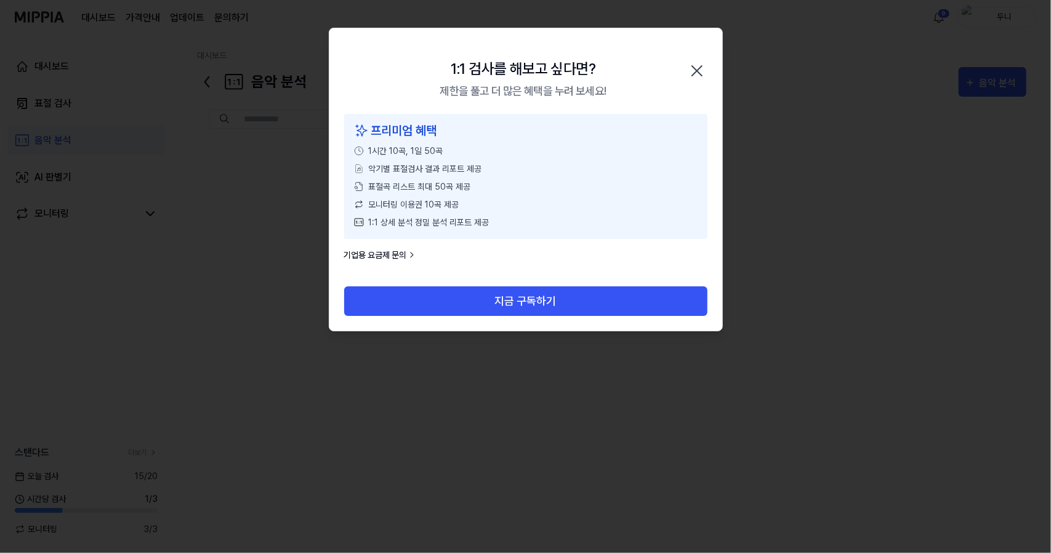
click at [415, 152] on span "1시간 10곡, 1일 50곡" at bounding box center [406, 151] width 75 height 13
click at [409, 253] on icon at bounding box center [412, 255] width 10 height 10
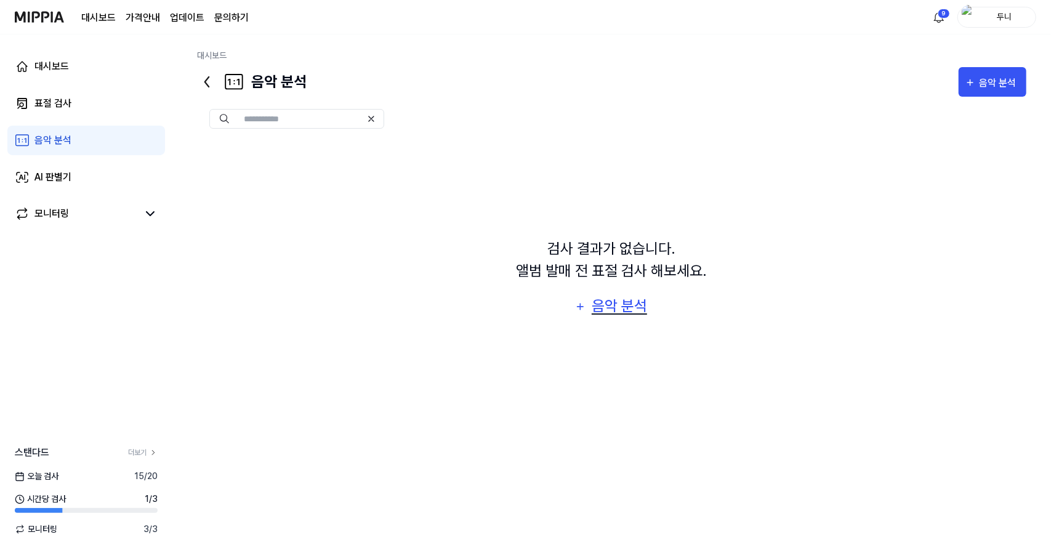
click at [630, 307] on div "음악 분석" at bounding box center [620, 305] width 58 height 23
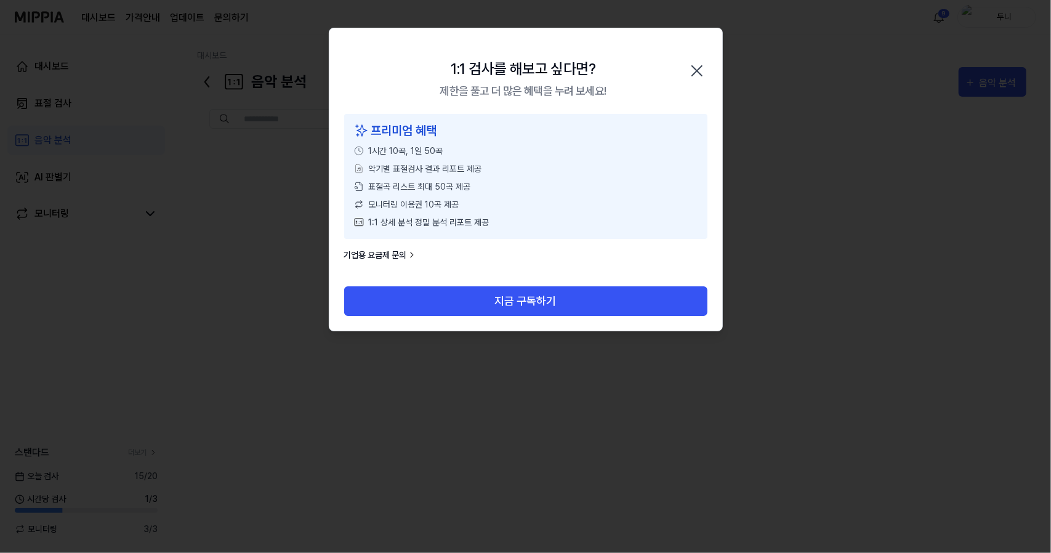
click at [700, 72] on icon "button" at bounding box center [697, 71] width 10 height 10
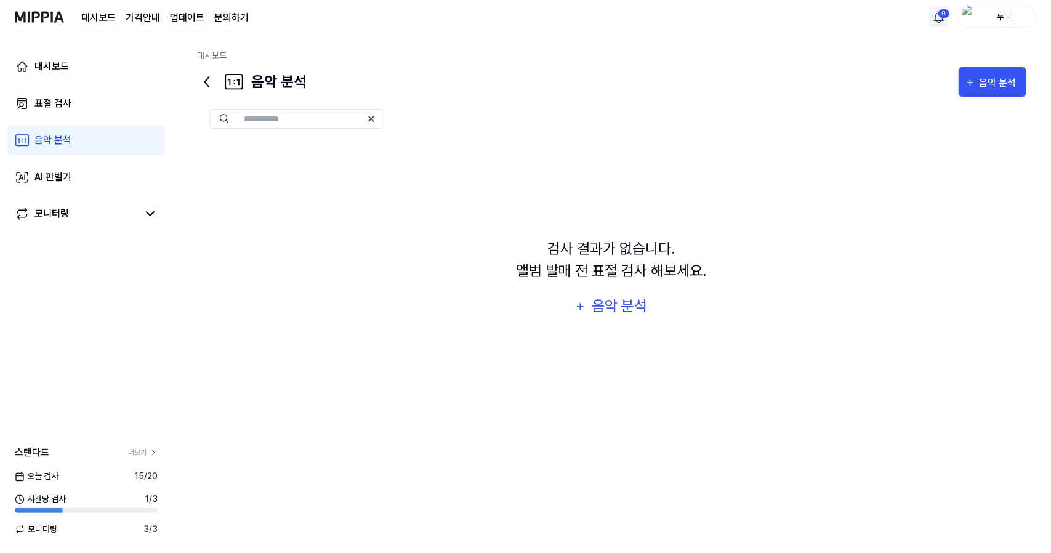
click at [939, 14] on html "대시보드 가격안내 업데이트 문의하기 9 두니 대시보드 표절 검사 음악 분석 AI 판별기 모니터링 스탠다드 더보기 오늘 검사 15 / 20 시간…" at bounding box center [525, 276] width 1051 height 553
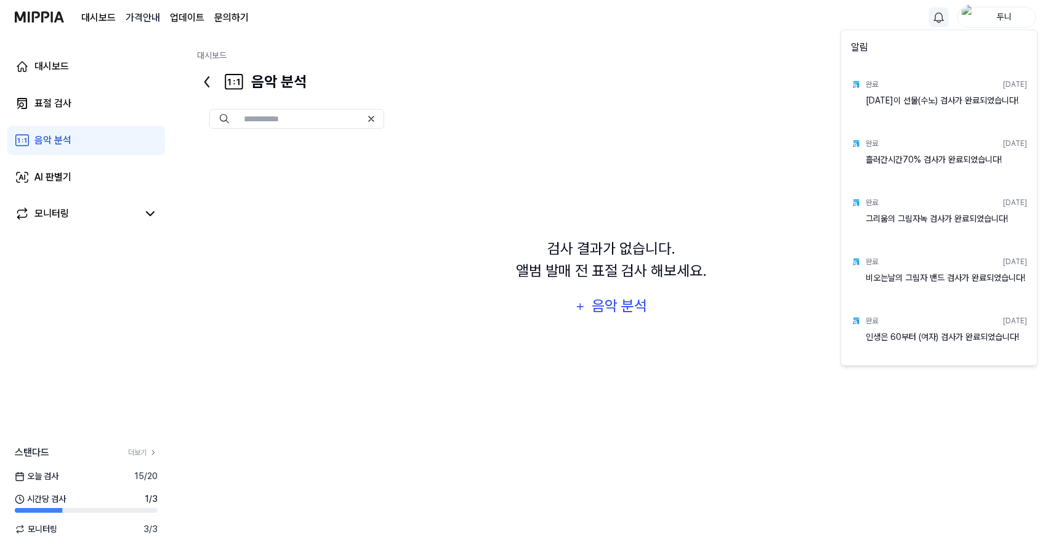
click at [148, 17] on html "대시보드 가격안내 업데이트 문의하기 두니 대시보드 표절 검사 음악 분석 AI 판별기 모니터링 스탠다드 더보기 오늘 검사 15 / 20 시간당 …" at bounding box center [525, 276] width 1051 height 553
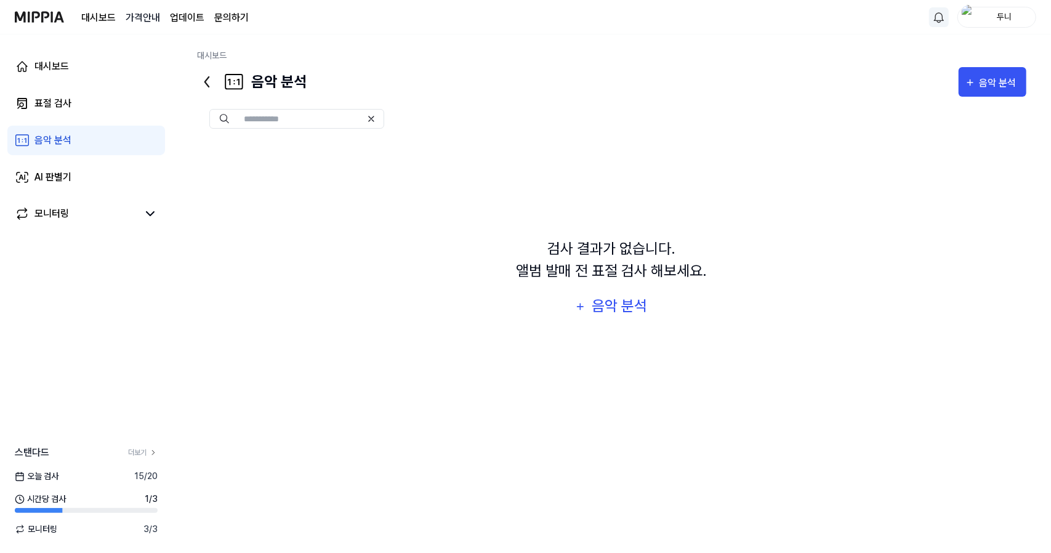
click at [148, 17] on 버튼 "가격안내" at bounding box center [143, 17] width 34 height 15
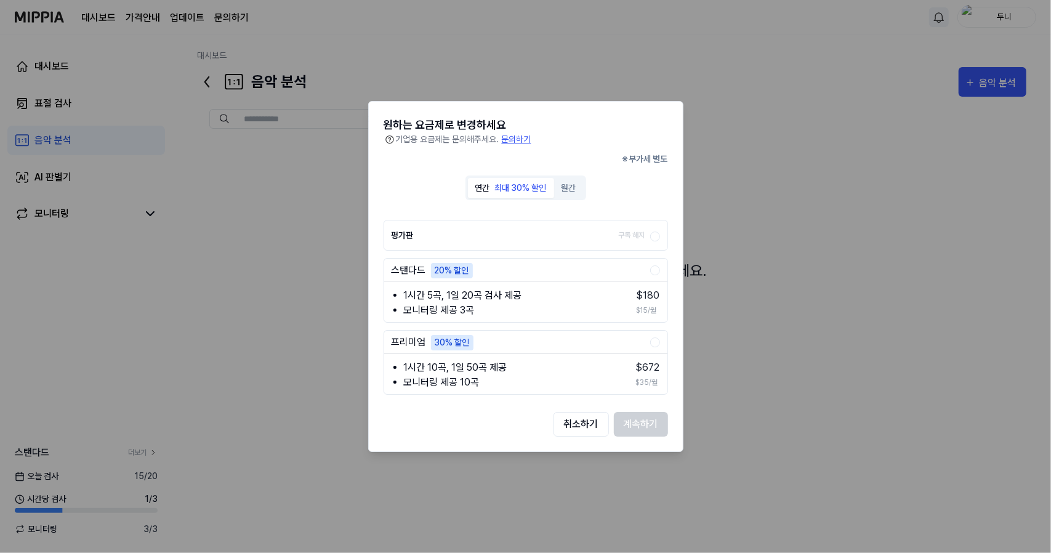
click at [176, 17] on div at bounding box center [525, 276] width 1051 height 553
click at [741, 167] on div at bounding box center [525, 276] width 1051 height 553
click at [568, 438] on div "원하는 요금제로 변경하세요 기업용 요금제는 문의해주세요. 문의하기 ※ 부가세 별도 연간 최대 30% 할인 월간 평가판 구독 해지 스탠다드 20…" at bounding box center [525, 276] width 315 height 351
click at [576, 429] on button "취소하기" at bounding box center [581, 424] width 55 height 25
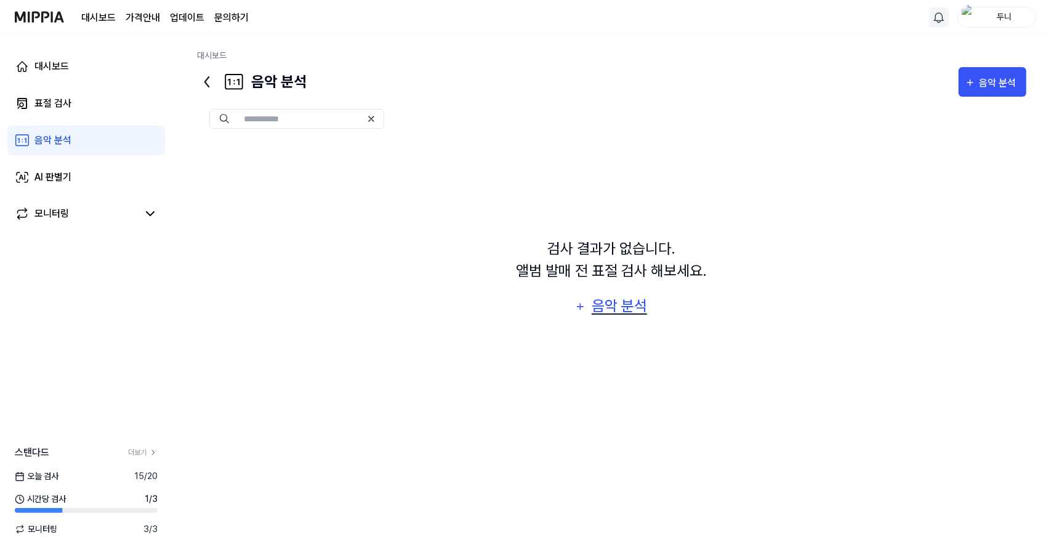
click at [621, 306] on div "음악 분석" at bounding box center [620, 305] width 58 height 23
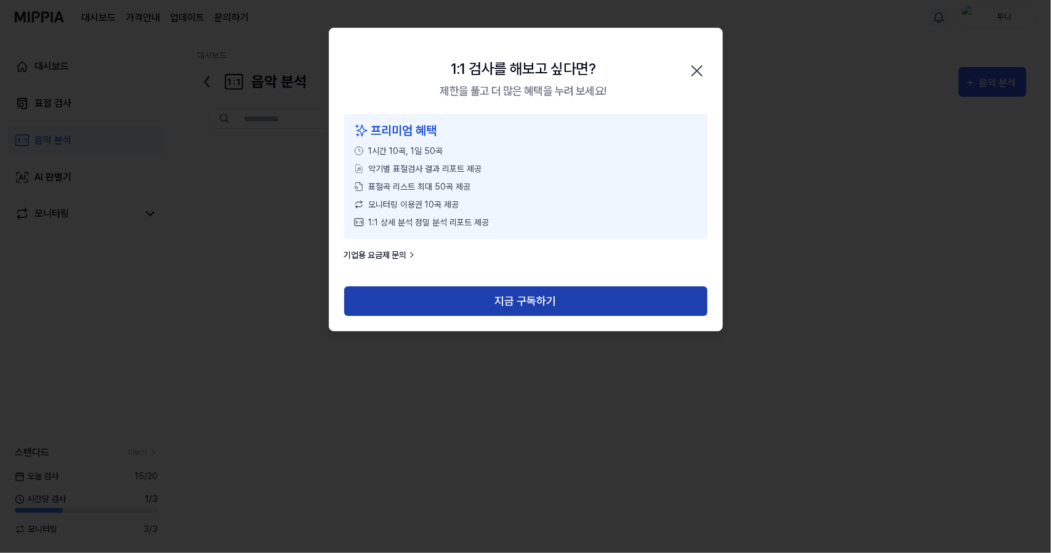
click at [542, 299] on button "지금 구독하기" at bounding box center [525, 301] width 363 height 30
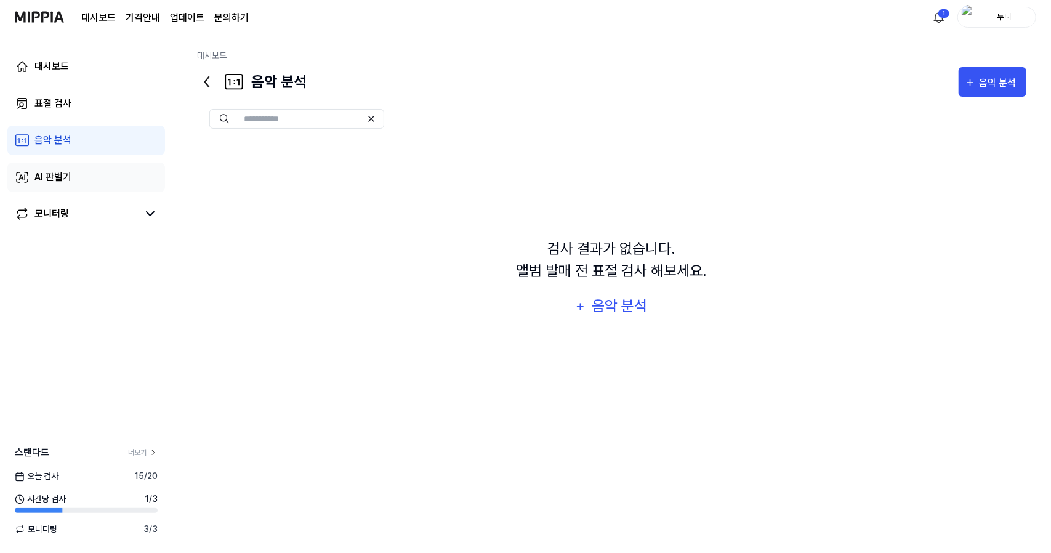
click at [68, 176] on div "AI 판별기" at bounding box center [52, 177] width 37 height 15
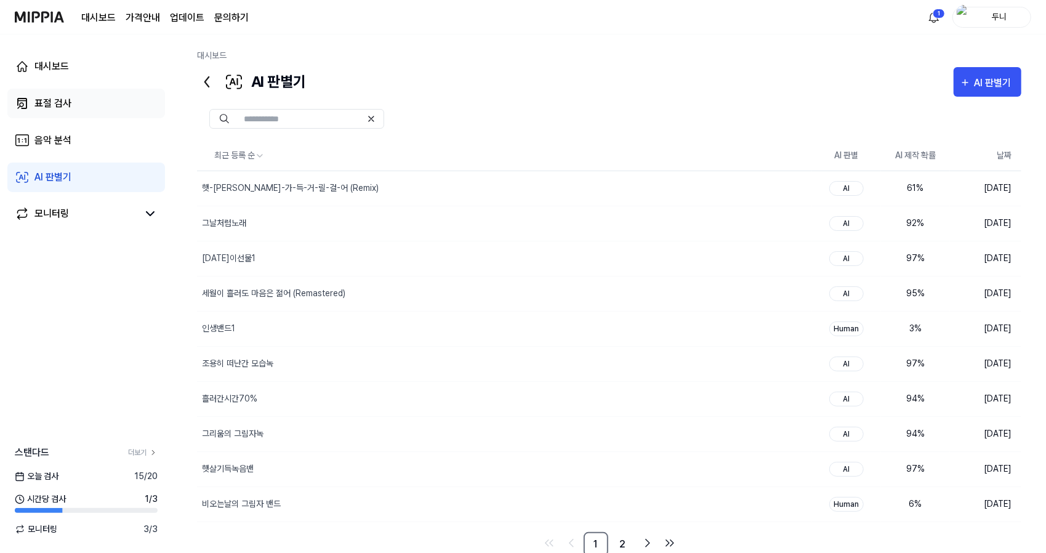
click at [55, 108] on div "표절 검사" at bounding box center [52, 103] width 37 height 15
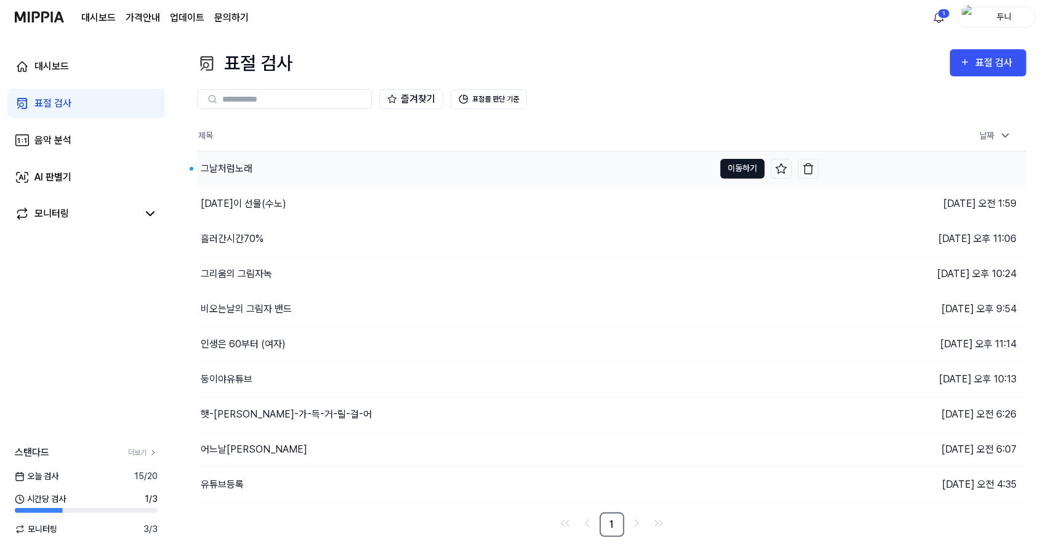
click at [740, 171] on button "이동하기" at bounding box center [742, 169] width 44 height 20
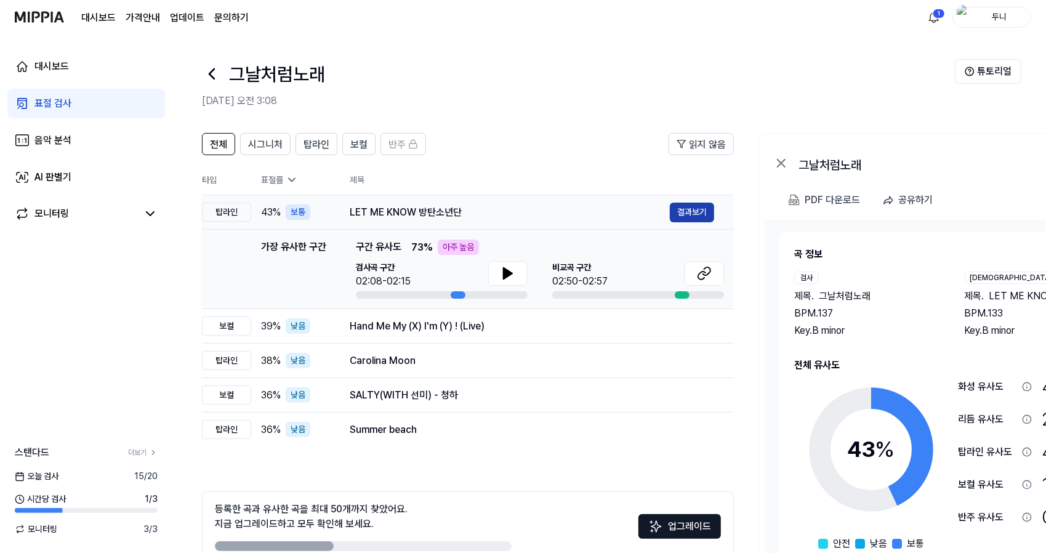
click at [696, 211] on button "결과보기" at bounding box center [692, 213] width 44 height 20
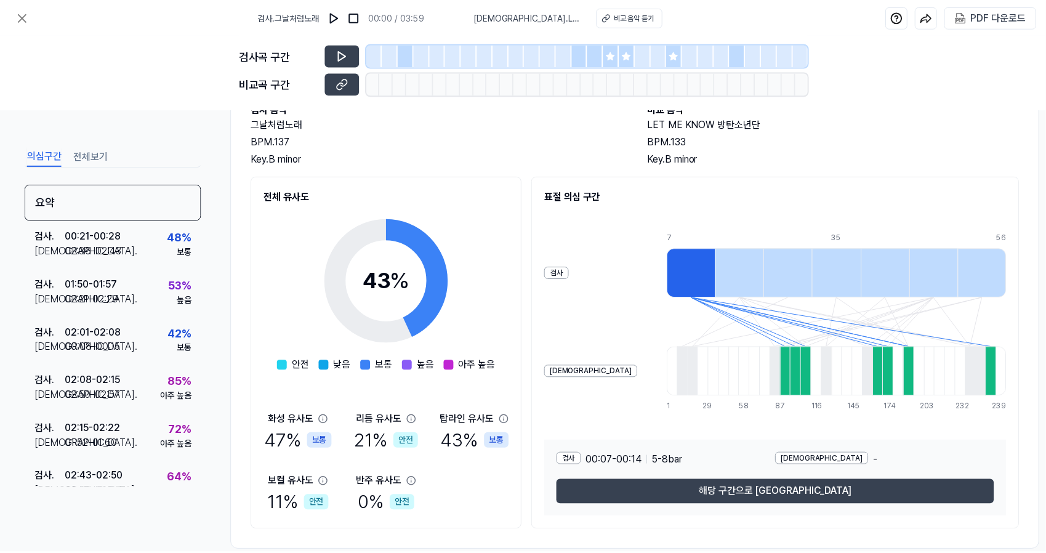
scroll to position [106, 0]
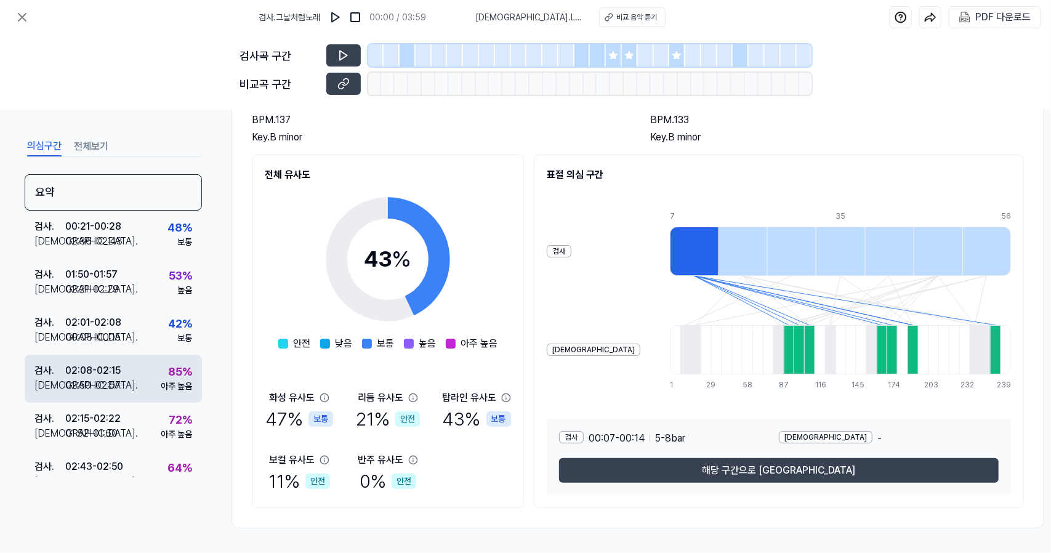
click at [172, 371] on div "85 %" at bounding box center [180, 371] width 24 height 17
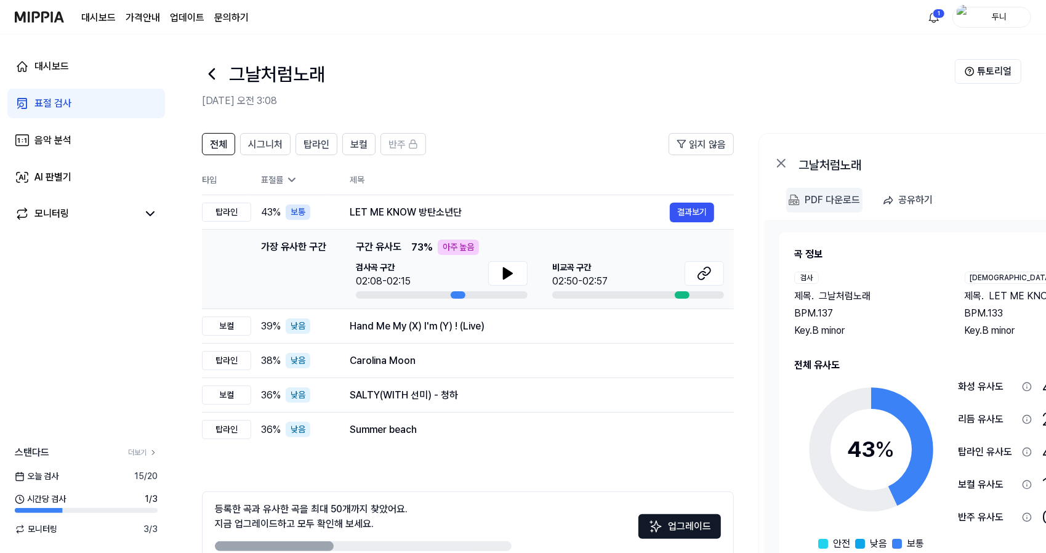
click at [819, 199] on div "PDF 다운로드" at bounding box center [832, 200] width 55 height 16
click at [48, 105] on div "표절 검사" at bounding box center [52, 103] width 37 height 15
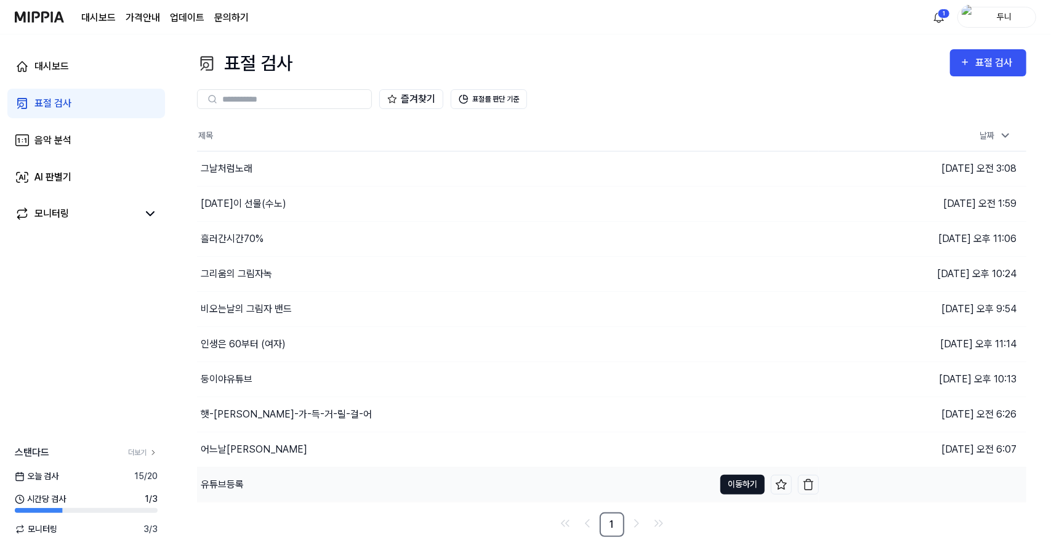
click at [739, 486] on button "이동하기" at bounding box center [742, 485] width 44 height 20
